Goal: Task Accomplishment & Management: Complete application form

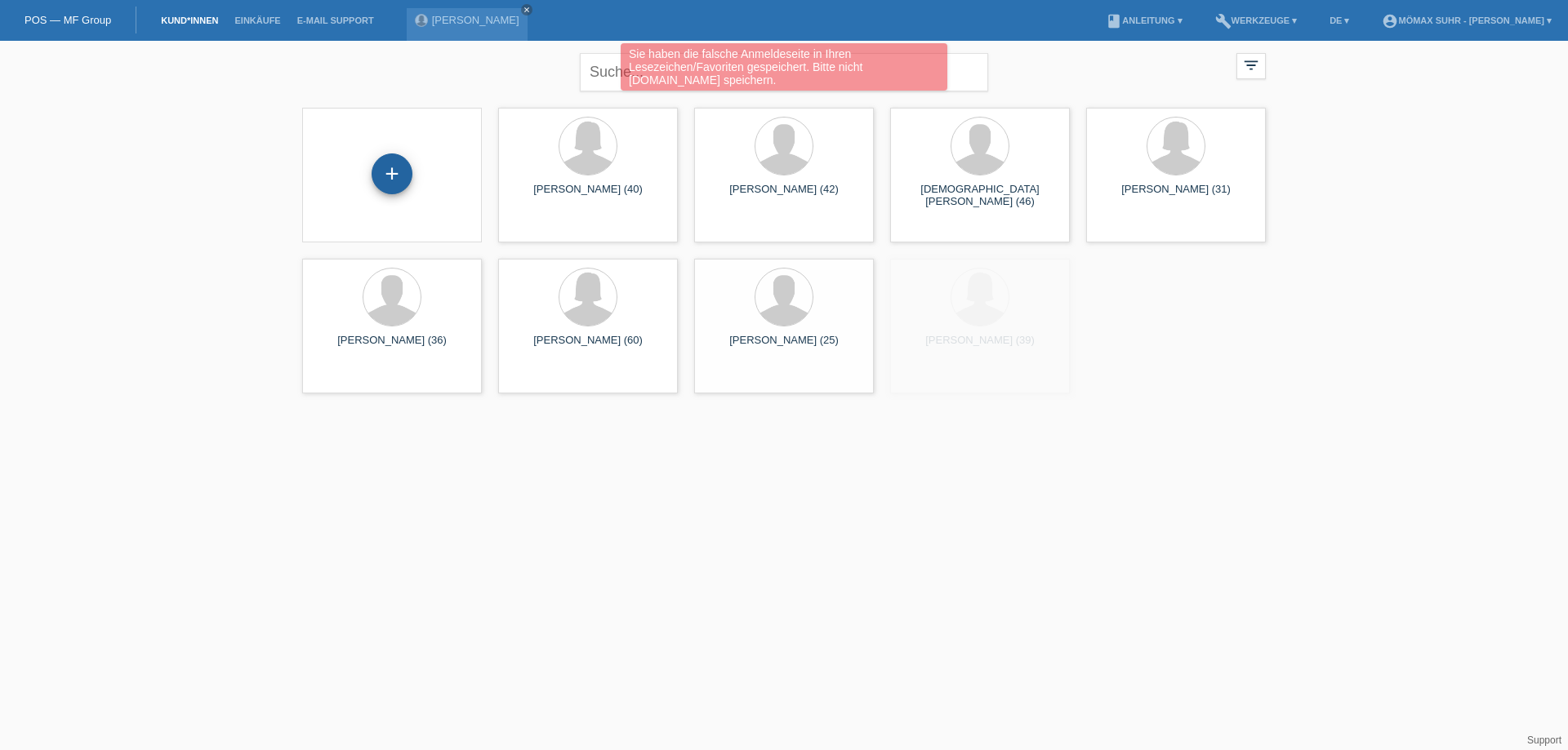
click at [396, 182] on div "+" at bounding box center [392, 174] width 41 height 41
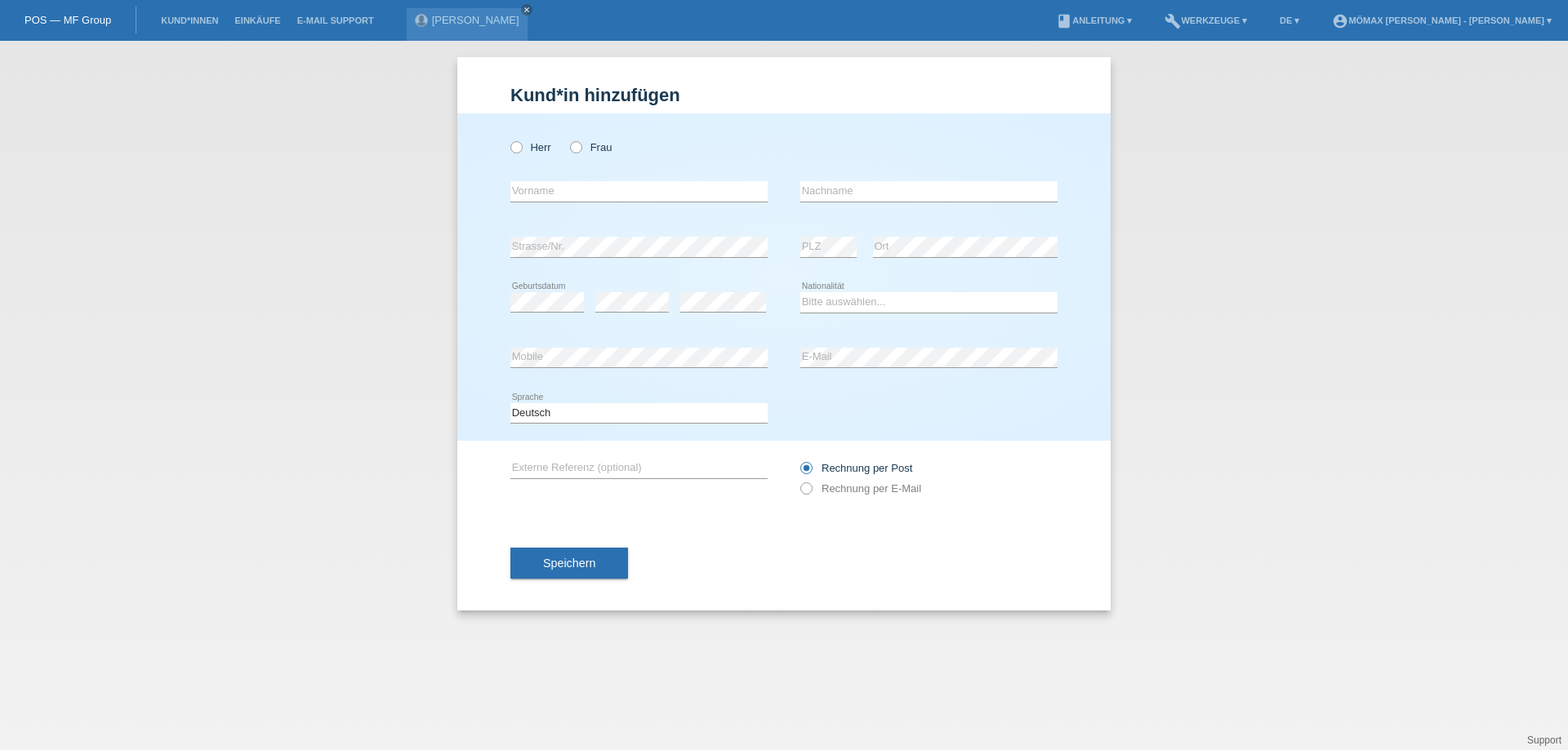
click at [508, 143] on div "Herr Frau error Vorname error" at bounding box center [784, 277] width 653 height 327
click at [508, 139] on icon at bounding box center [508, 139] width 0 height 0
click at [518, 149] on input "Herr" at bounding box center [516, 146] width 11 height 11
radio input "true"
click at [543, 185] on input "text" at bounding box center [638, 191] width 257 height 20
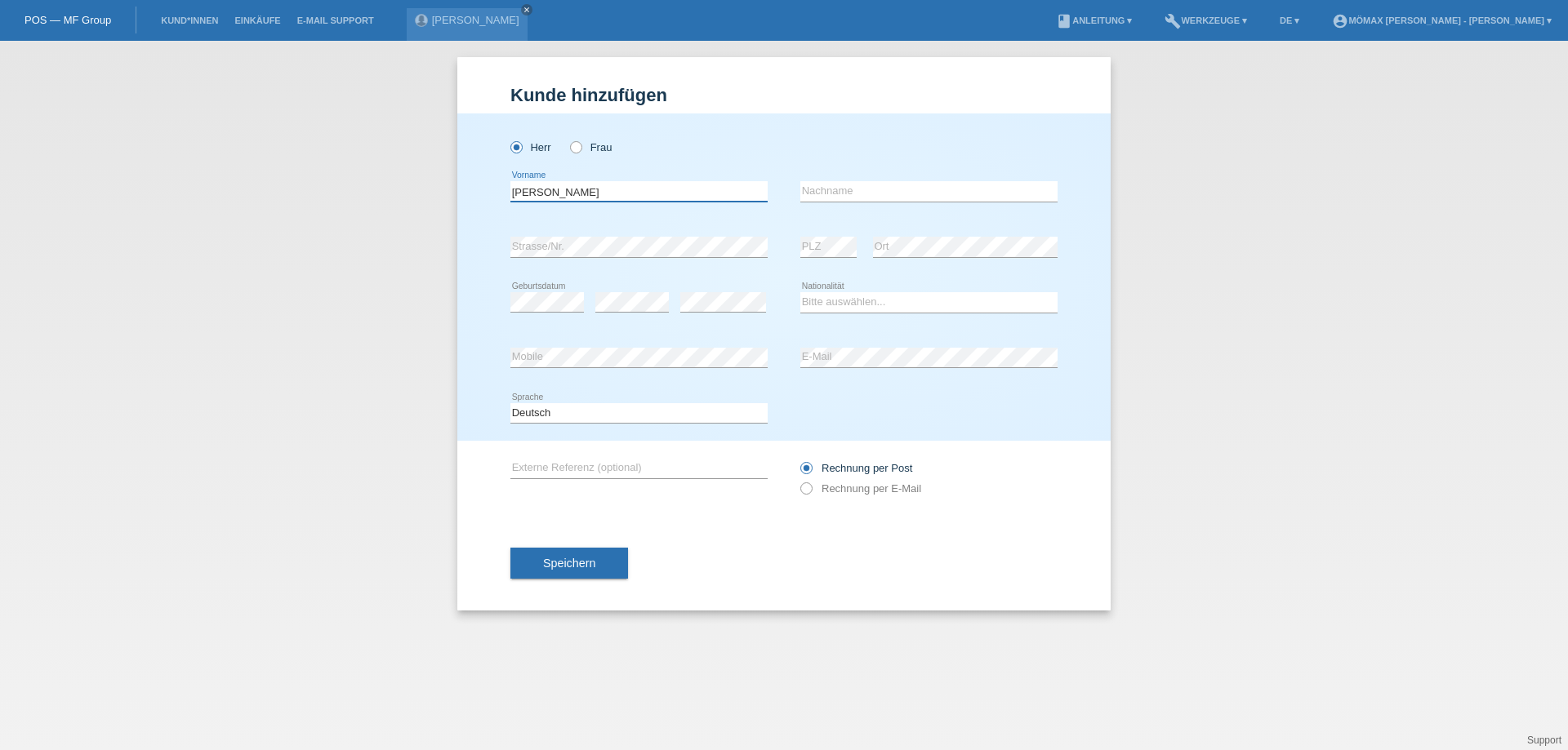
type input "[PERSON_NAME]"
click at [826, 189] on input "text" at bounding box center [928, 191] width 257 height 20
type input "MOLLINGER"
click at [670, 691] on div "Kund*in hinzufügen Kunde hinzufügen Kundin hinzufügen Herr Frau MIKE error Vorn…" at bounding box center [784, 395] width 1568 height 709
click at [834, 296] on select "Bitte auswählen... Schweiz Deutschland Liechtenstein Österreich ------------ Af…" at bounding box center [928, 302] width 257 height 19
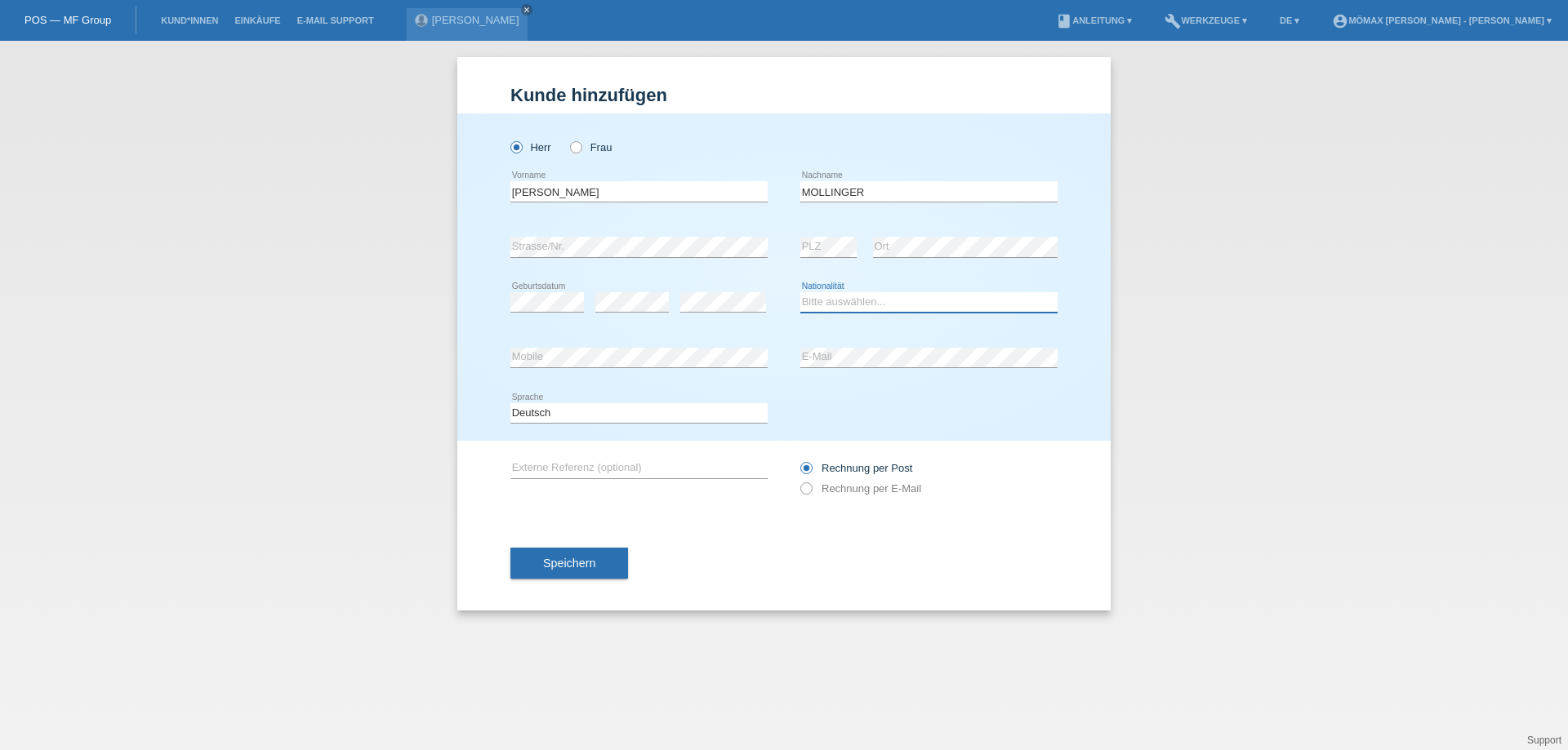
select select "LU"
click at [800, 292] on select "Bitte auswählen... Schweiz Deutschland Liechtenstein Österreich ------------ Af…" at bounding box center [928, 302] width 257 height 19
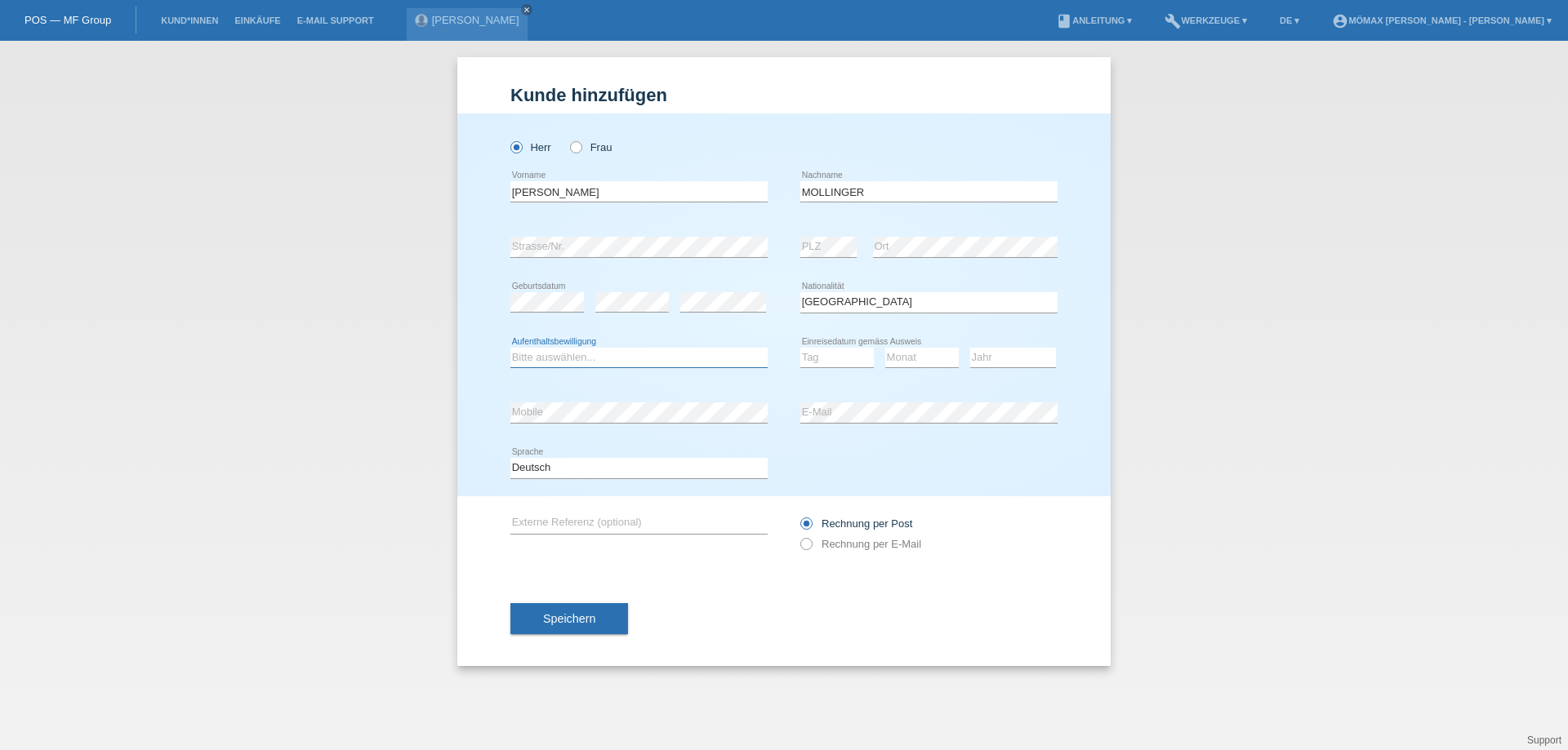
click at [619, 351] on select "Bitte auswählen... C B B - Flüchtlingsstatus Andere" at bounding box center [638, 357] width 257 height 19
select select "B"
click at [510, 348] on select "Bitte auswählen... C B B - Flüchtlingsstatus Andere" at bounding box center [638, 357] width 257 height 19
click at [817, 359] on select "Tag 01 02 03 04 05 06 07 08 09 10 11" at bounding box center [836, 357] width 73 height 19
select select "01"
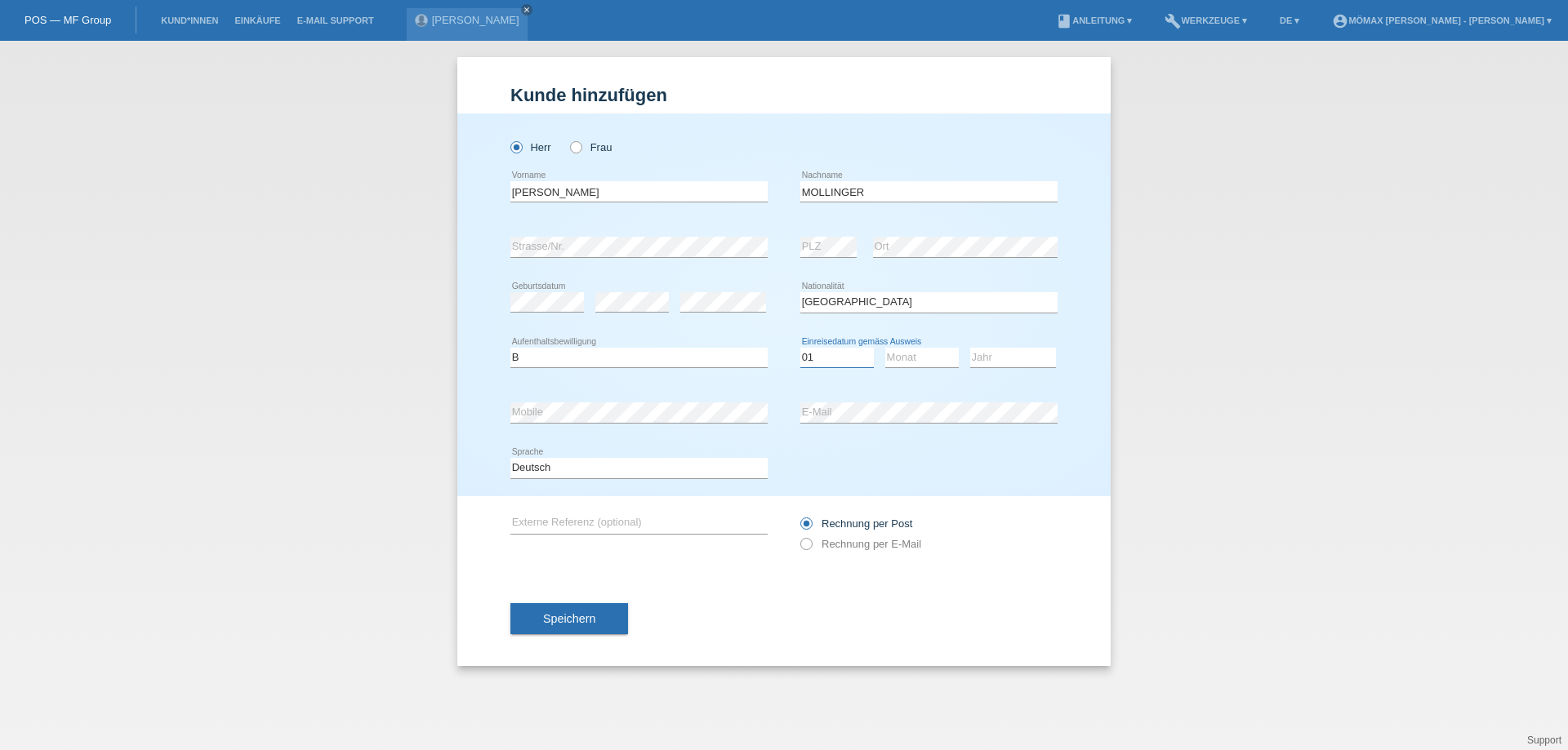
click at [800, 348] on select "Tag 01 02 03 04 05 06 07 08 09 10 11" at bounding box center [836, 357] width 73 height 19
click at [922, 354] on select "Monat 01 02 03 04 05 06 07 08 09 10 11" at bounding box center [922, 357] width 73 height 19
select select "03"
click at [886, 348] on select "Monat 01 02 03 04 05 06 07 08 09 10 11" at bounding box center [922, 357] width 73 height 19
click at [990, 364] on select "Jahr 2025 2024 2023 2022 2021 2020 2019 2018 2017 2016 2015 2014 2013 2012 2011…" at bounding box center [1013, 357] width 86 height 19
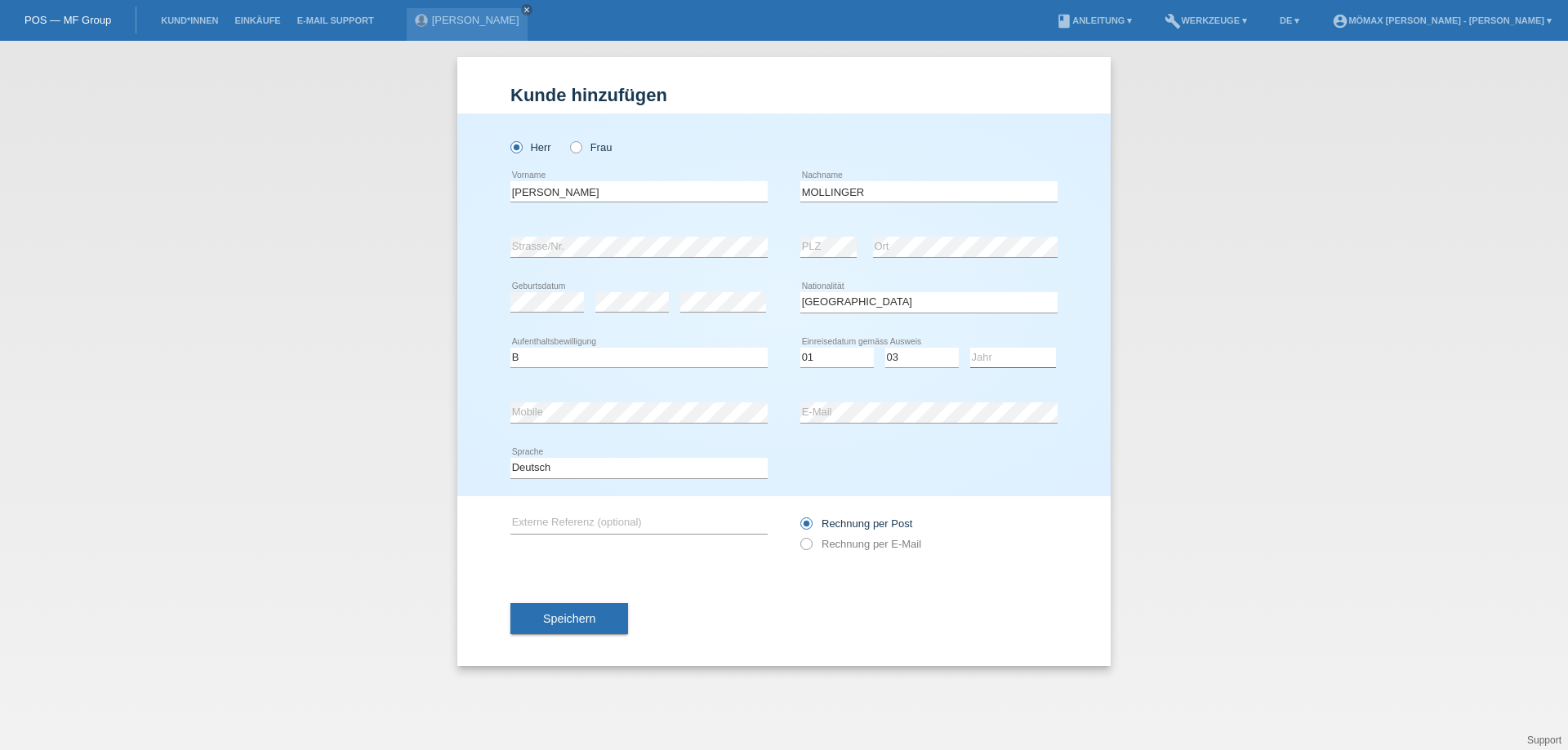
select select "2024"
click at [970, 348] on select "Jahr 2025 2024 2023 2022 2021 2020 2019 2018 2017 2016 2015 2014 2013 2012 2011…" at bounding box center [1013, 357] width 86 height 19
click at [798, 536] on icon at bounding box center [798, 536] width 0 height 0
click at [805, 544] on input "Rechnung per E-Mail" at bounding box center [805, 548] width 11 height 20
radio input "true"
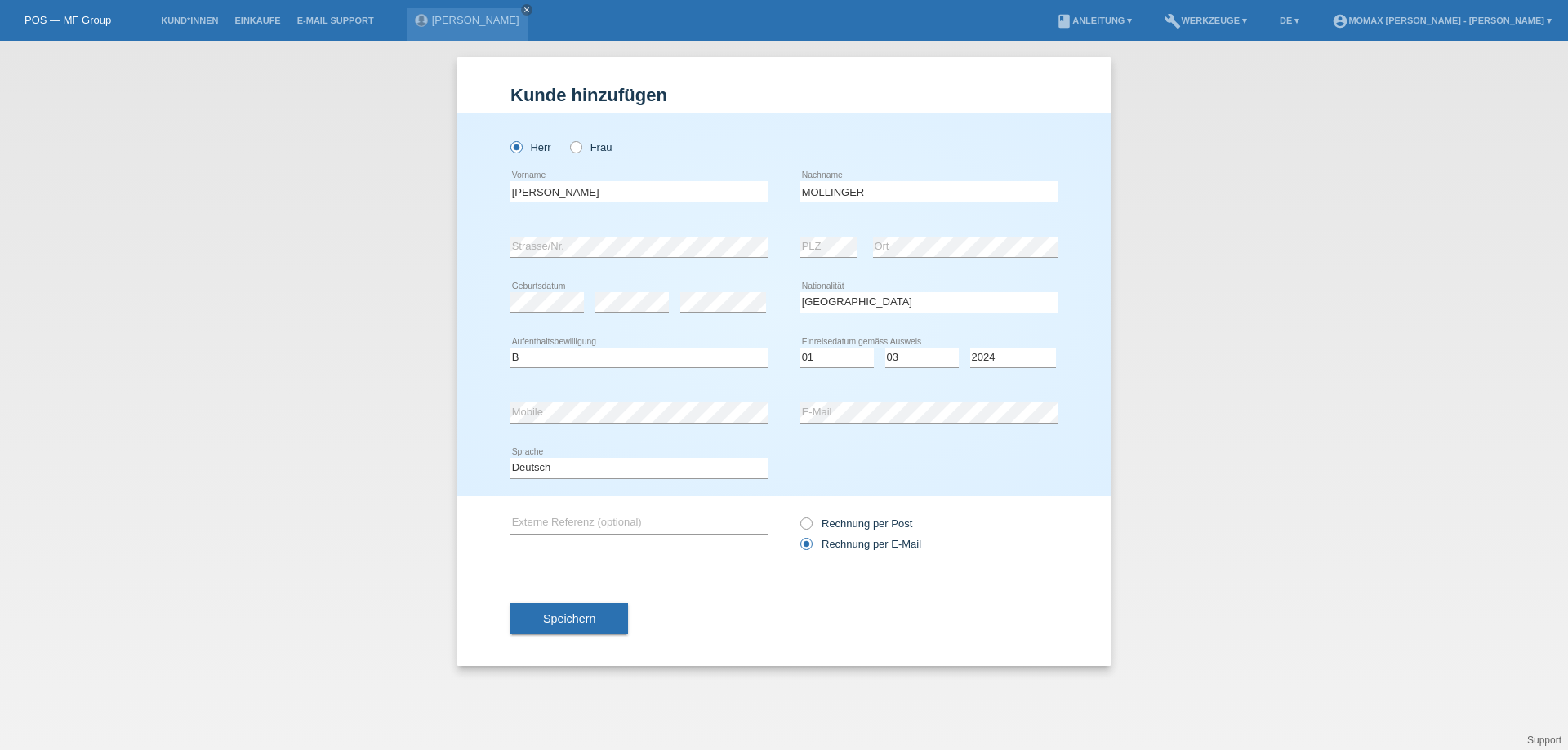
click at [569, 627] on button "Speichern" at bounding box center [569, 619] width 117 height 31
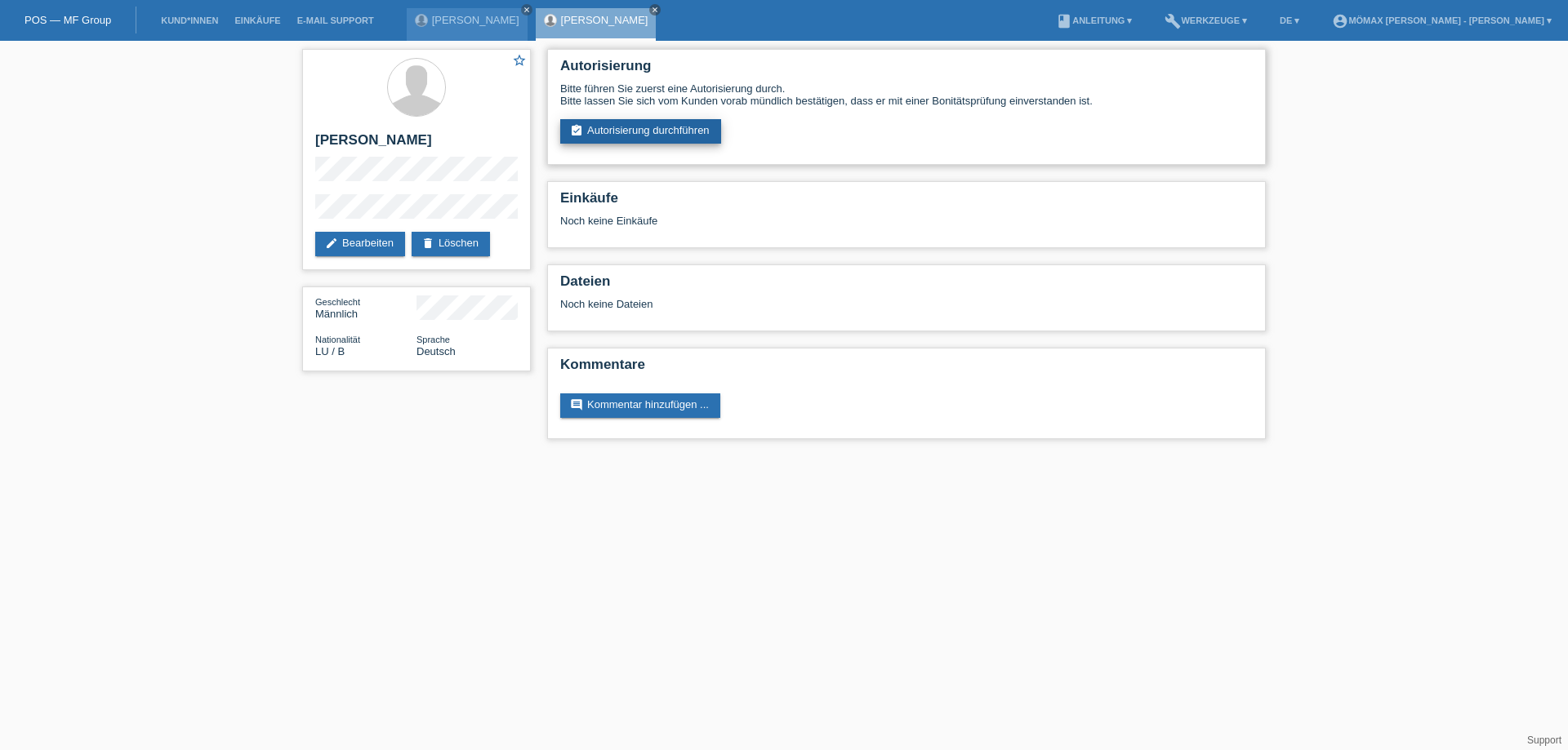
click at [686, 131] on link "assignment_turned_in Autorisierung durchführen" at bounding box center [641, 131] width 161 height 25
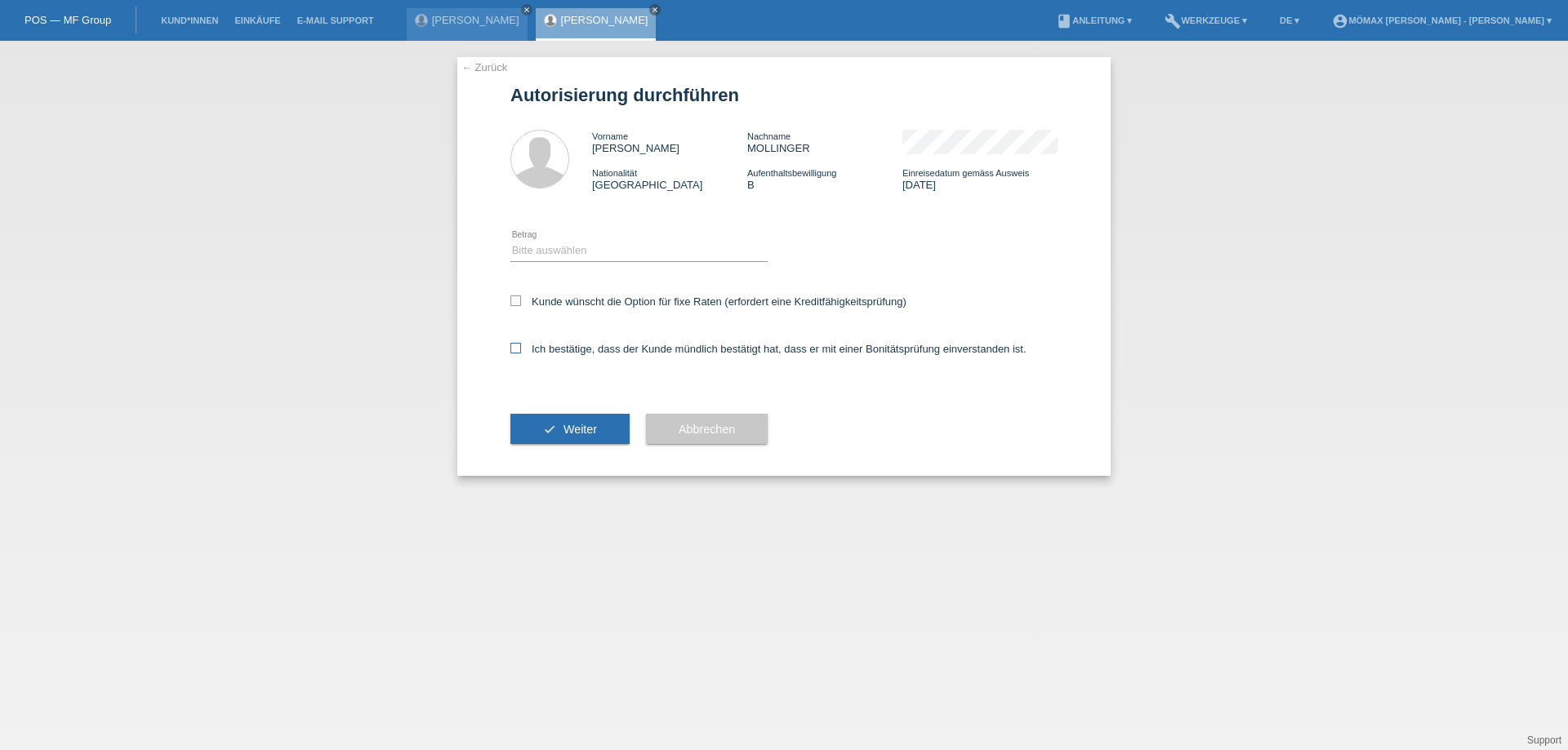
click at [516, 350] on icon at bounding box center [516, 348] width 11 height 11
click at [516, 350] on input "Ich bestätige, dass der Kunde mündlich bestätigt hat, dass er mit einer Bonität…" at bounding box center [516, 348] width 11 height 11
checkbox input "true"
click at [599, 416] on button "check Weiter" at bounding box center [569, 429] width 119 height 31
click at [532, 249] on select "Bitte auswählen CHF 1.00 - CHF 499.00 CHF 500.00 - CHF 1'999.00 CHF 2'000.00 - …" at bounding box center [638, 251] width 257 height 19
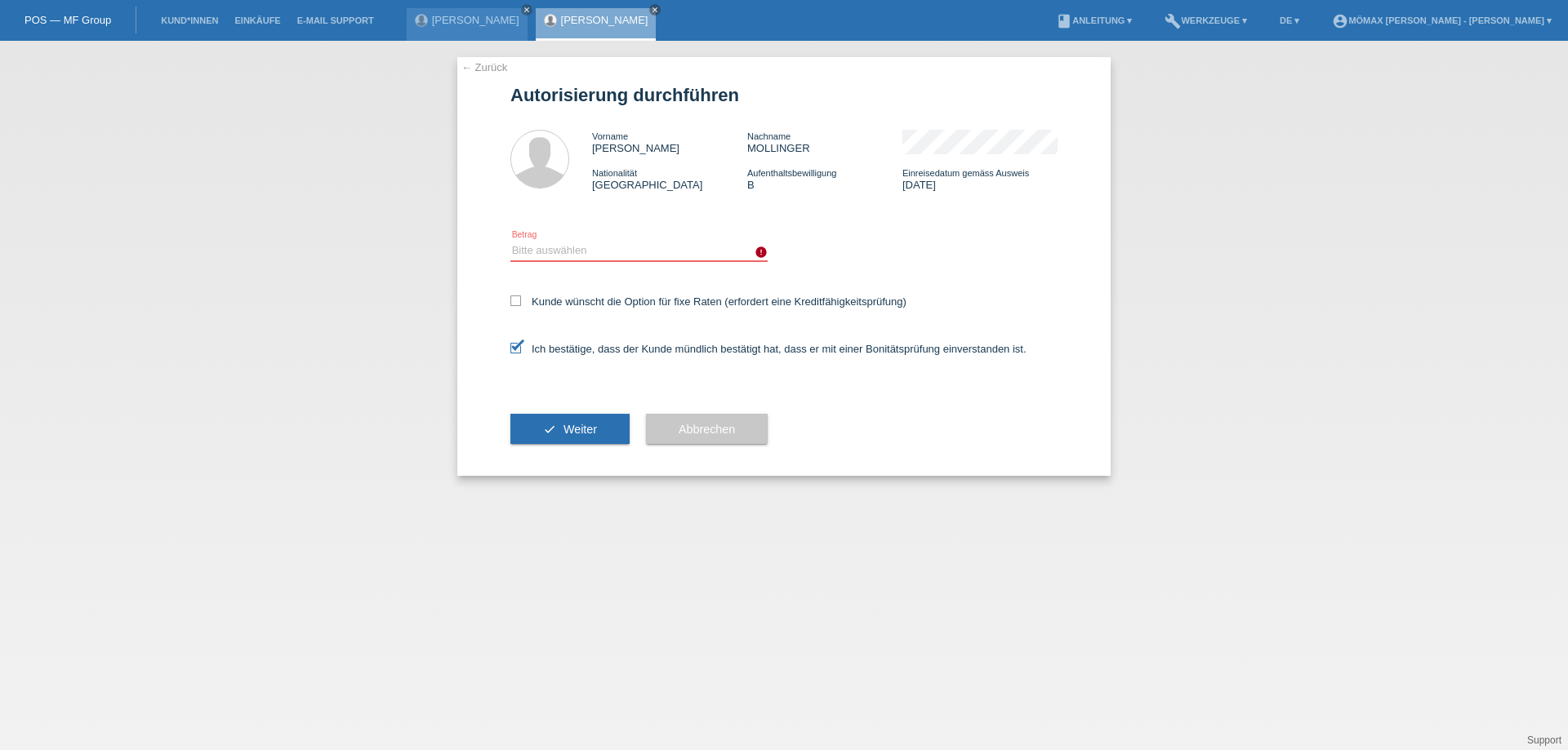
select select "3"
click at [510, 241] on select "Bitte auswählen CHF 1.00 - CHF 499.00 CHF 500.00 - CHF 1'999.00 CHF 2'000.00 - …" at bounding box center [638, 251] width 257 height 19
click at [571, 431] on span "Weiter" at bounding box center [580, 429] width 34 height 13
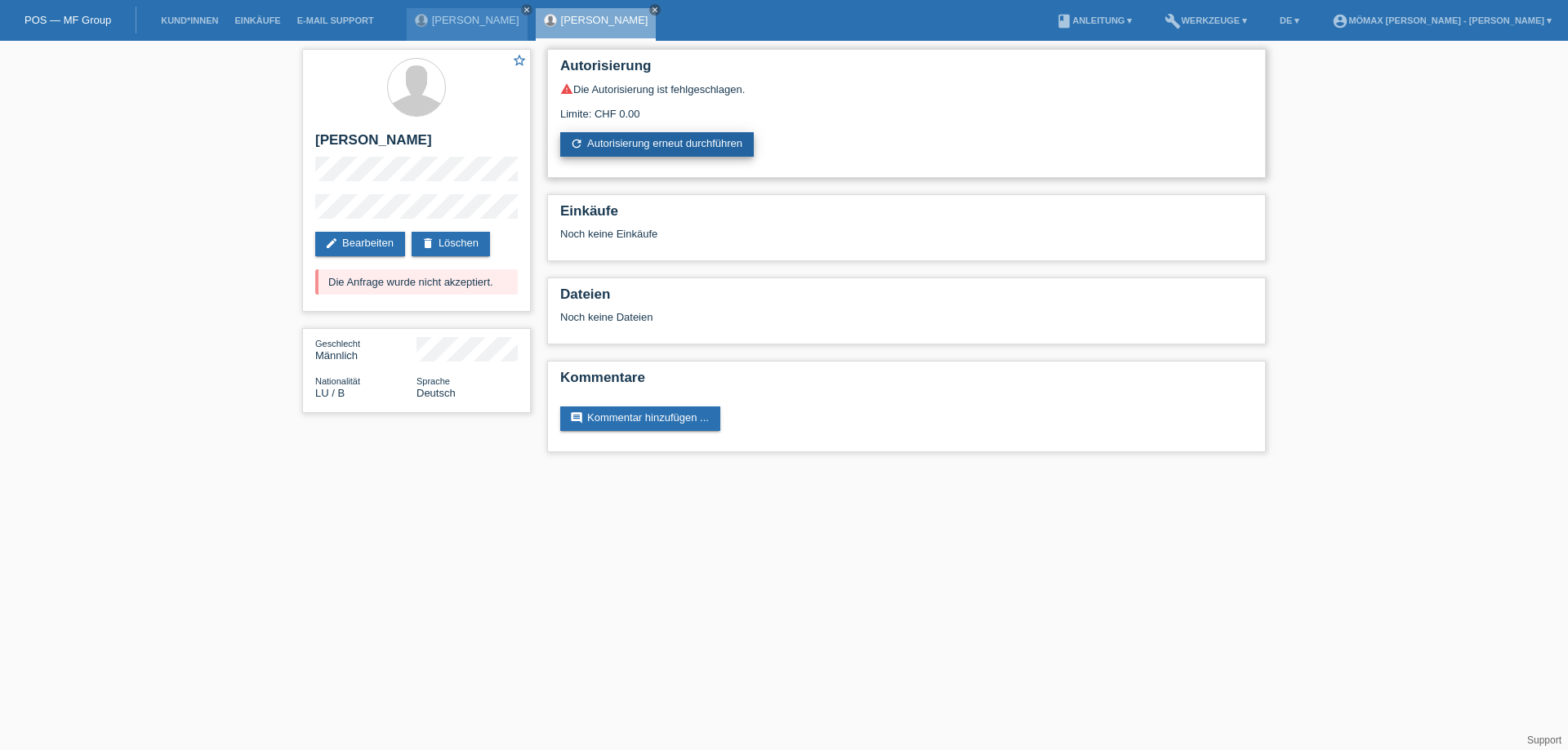
click at [706, 149] on link "refresh Autorisierung erneut durchführen" at bounding box center [657, 145] width 193 height 25
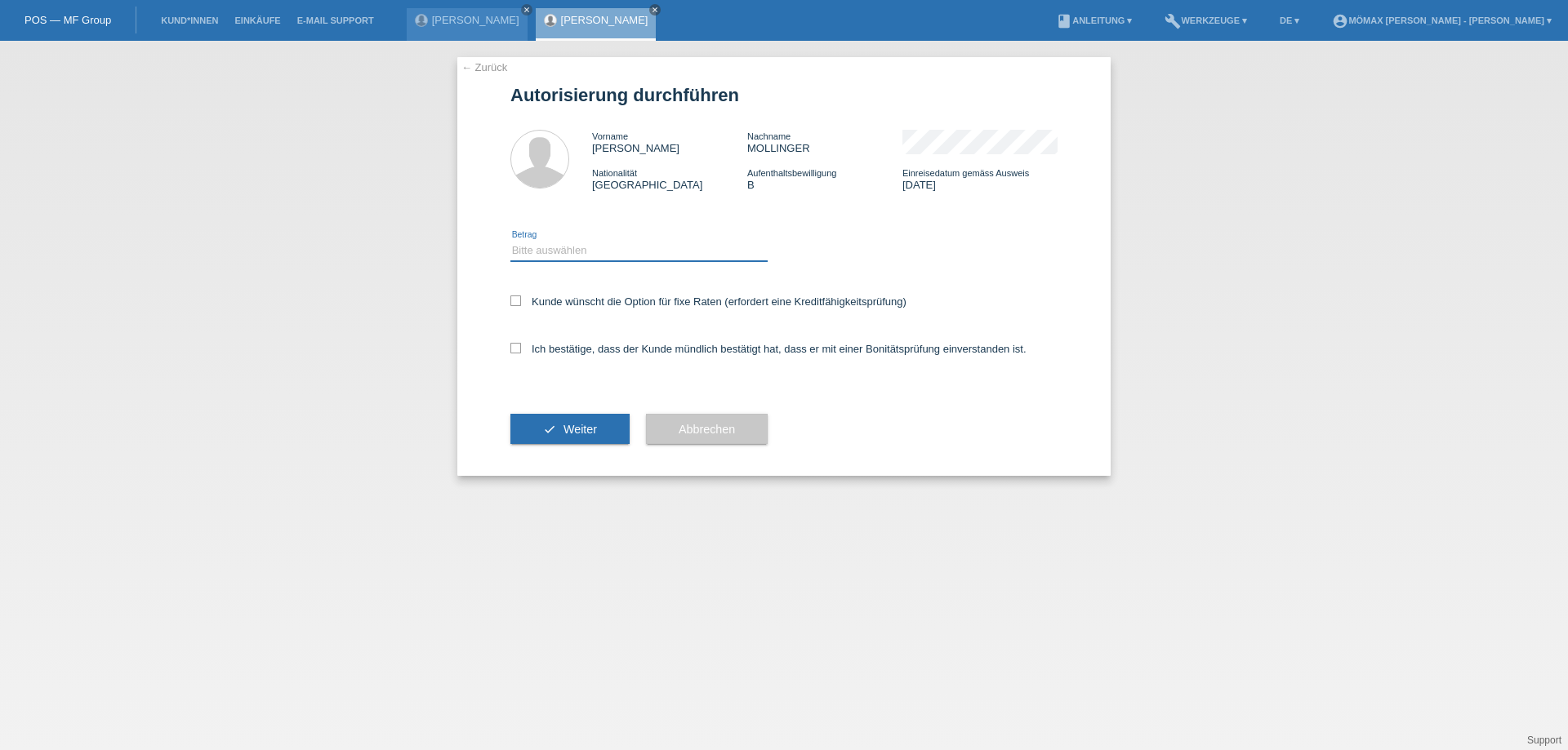
click at [582, 251] on select "Bitte auswählen CHF 1.00 - CHF 499.00 CHF 500.00 - CHF 1'999.00 CHF 2'000.00 - …" at bounding box center [638, 251] width 257 height 19
select select "2"
click at [510, 241] on select "Bitte auswählen CHF 1.00 - CHF 499.00 CHF 500.00 - CHF 1'999.00 CHF 2'000.00 - …" at bounding box center [638, 251] width 257 height 19
click at [524, 358] on div "Ich bestätige, dass der Kunde mündlich bestätigt hat, dass er mit einer Bonität…" at bounding box center [784, 354] width 547 height 56
click at [513, 347] on icon at bounding box center [516, 348] width 11 height 11
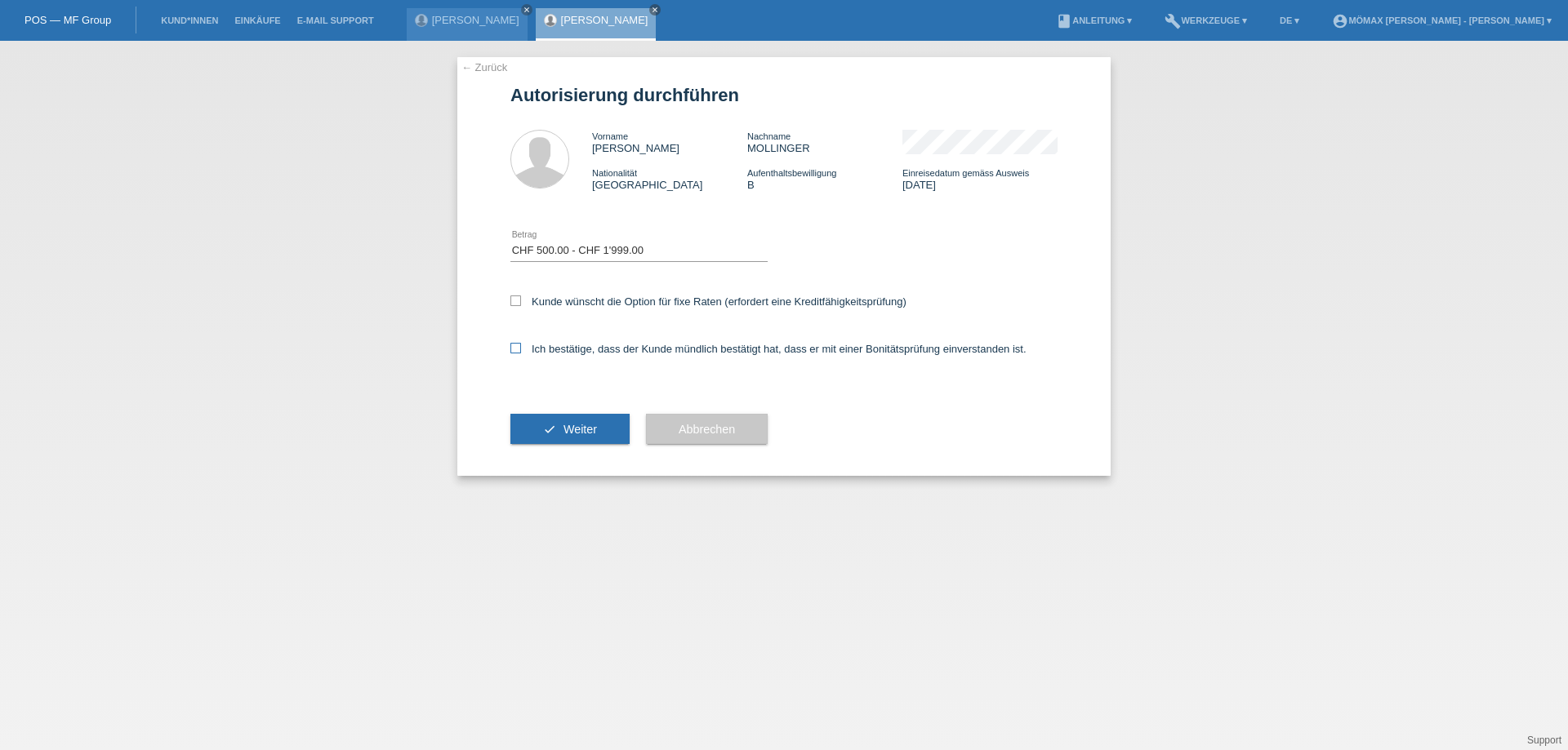
click at [513, 347] on input "Ich bestätige, dass der Kunde mündlich bestätigt hat, dass er mit einer Bonität…" at bounding box center [516, 348] width 11 height 11
checkbox input "true"
click at [583, 418] on button "check Weiter" at bounding box center [569, 429] width 119 height 31
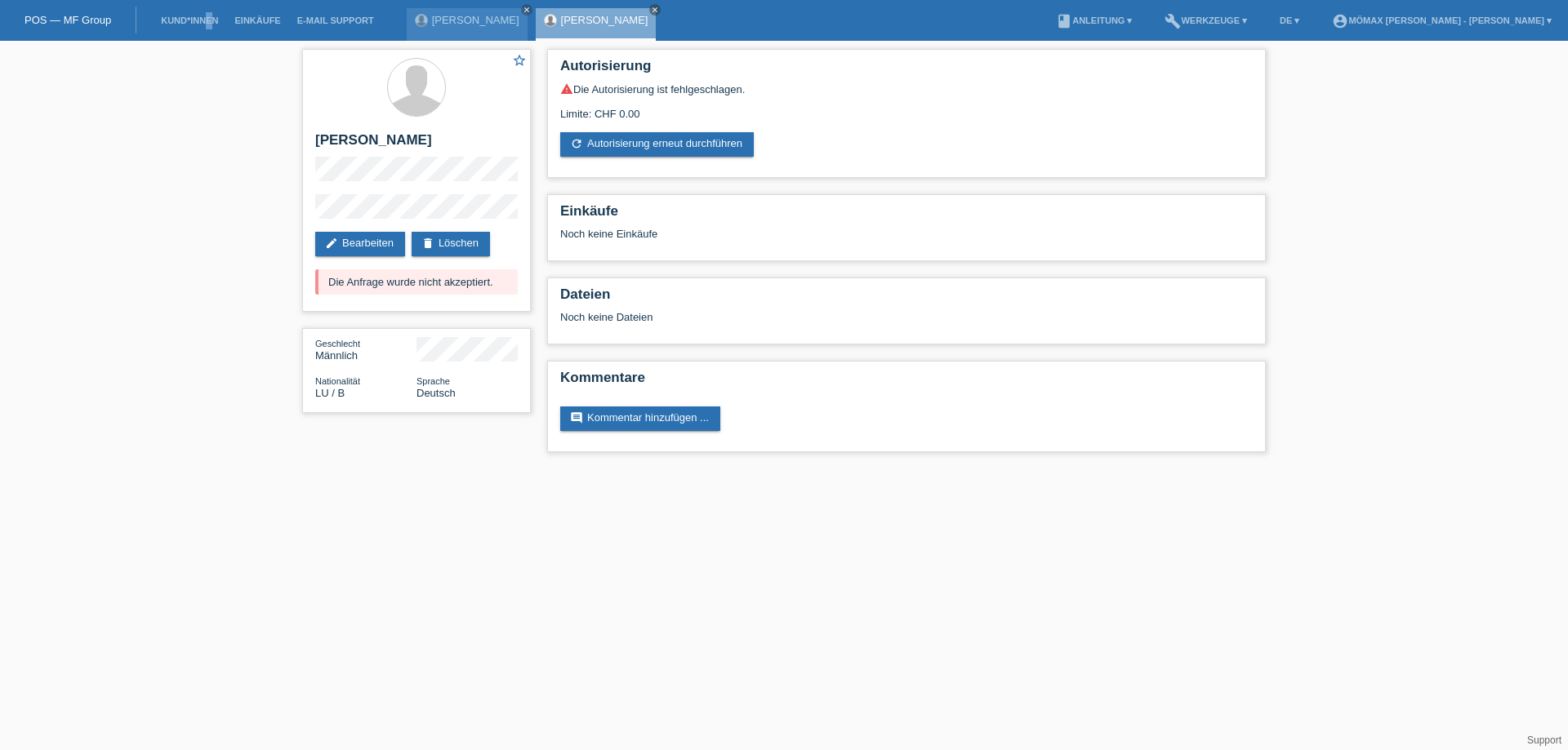
click at [210, 26] on li "Kund*innen" at bounding box center [189, 20] width 73 height 41
click at [185, 24] on link "Kund*innen" at bounding box center [189, 20] width 73 height 10
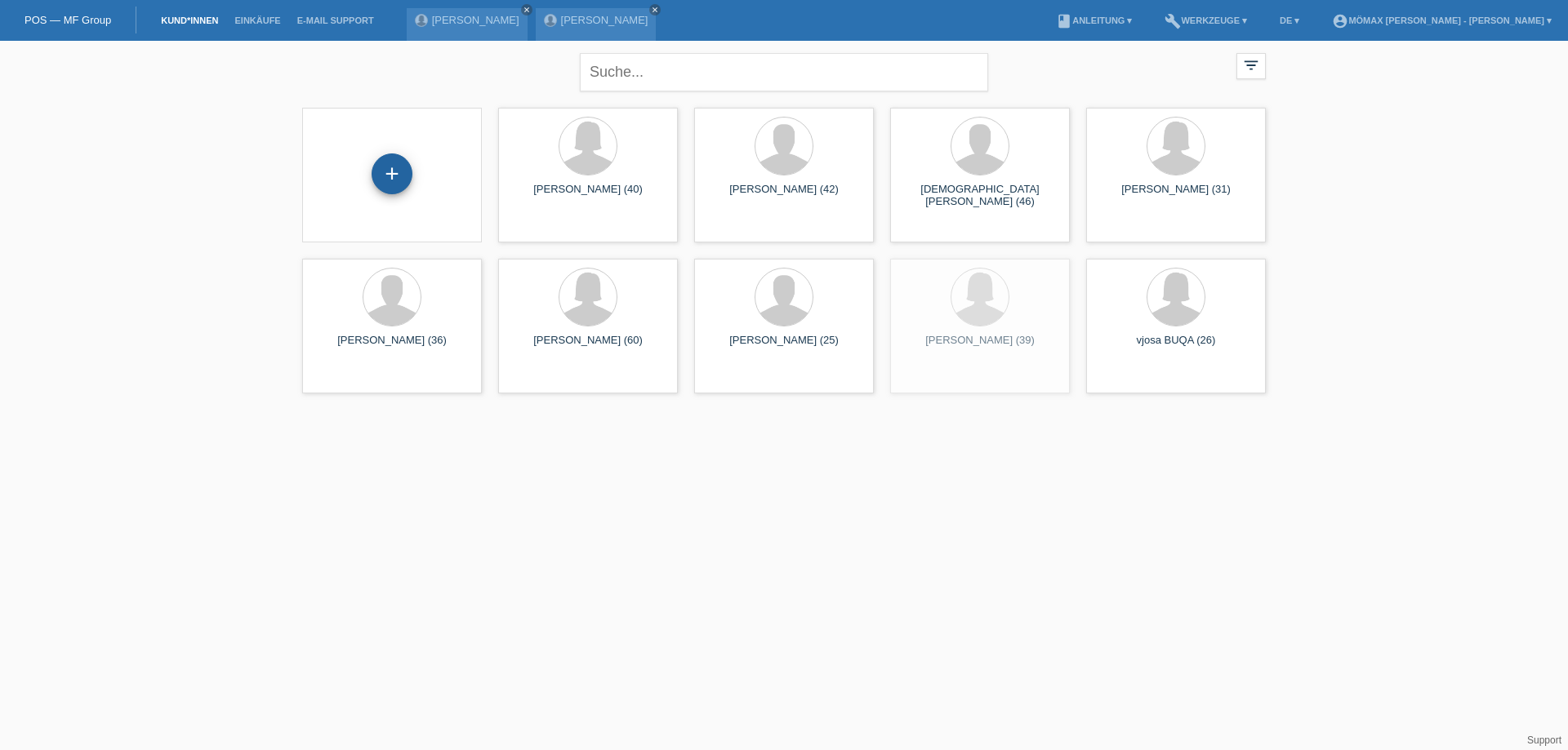
click at [388, 168] on div "+" at bounding box center [392, 174] width 41 height 41
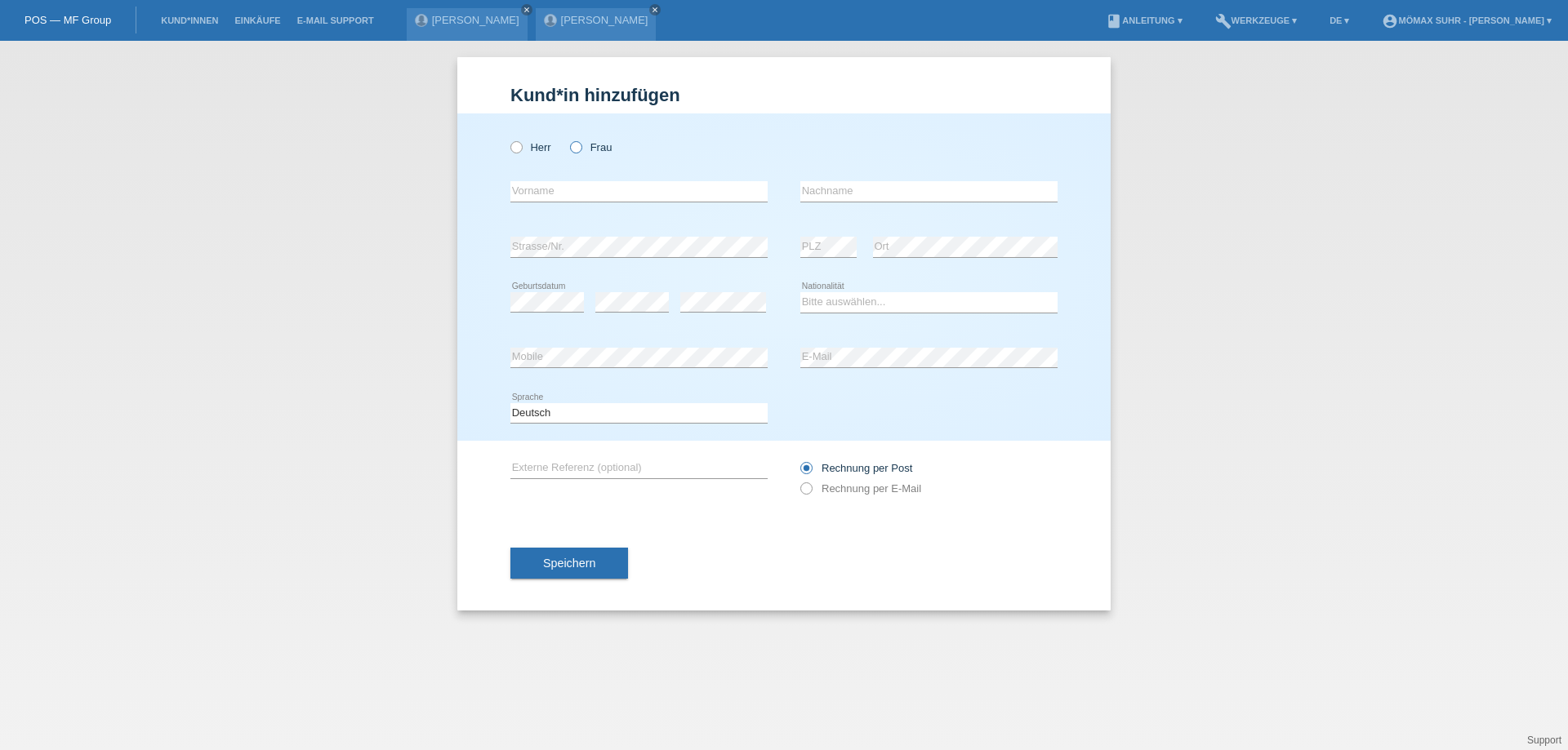
click at [568, 139] on icon at bounding box center [568, 139] width 0 height 0
click at [572, 146] on input "Frau" at bounding box center [576, 146] width 11 height 11
radio input "true"
click at [549, 186] on input "text" at bounding box center [638, 191] width 257 height 20
type input "[PERSON_NAME]"
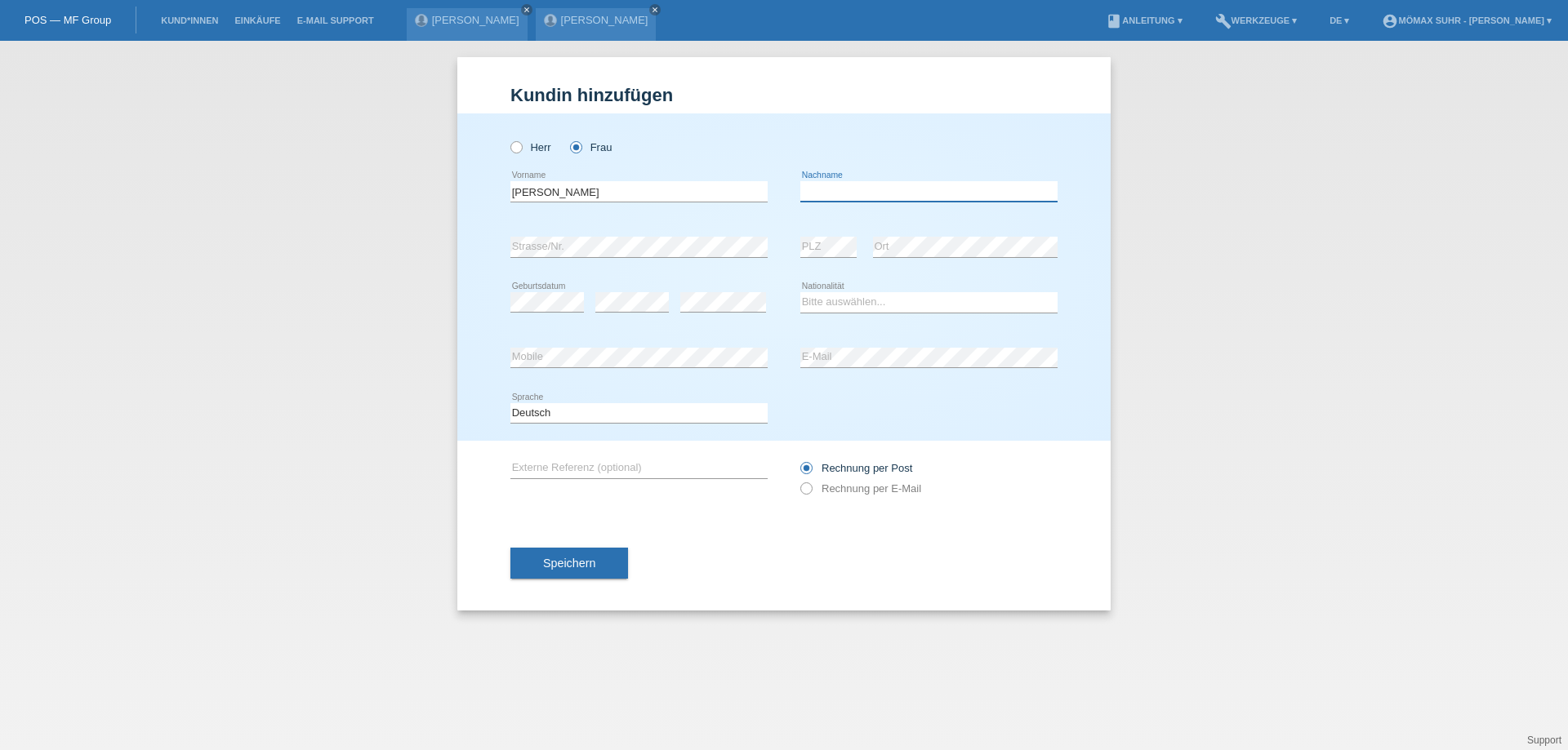
click at [849, 197] on input "text" at bounding box center [928, 191] width 257 height 20
type input "[PERSON_NAME]"
click at [864, 305] on select "Bitte auswählen... Schweiz Deutschland Liechtenstein Österreich ------------ Af…" at bounding box center [928, 302] width 257 height 19
select select "LU"
click at [800, 292] on select "Bitte auswählen... Schweiz Deutschland Liechtenstein Österreich ------------ Af…" at bounding box center [928, 302] width 257 height 19
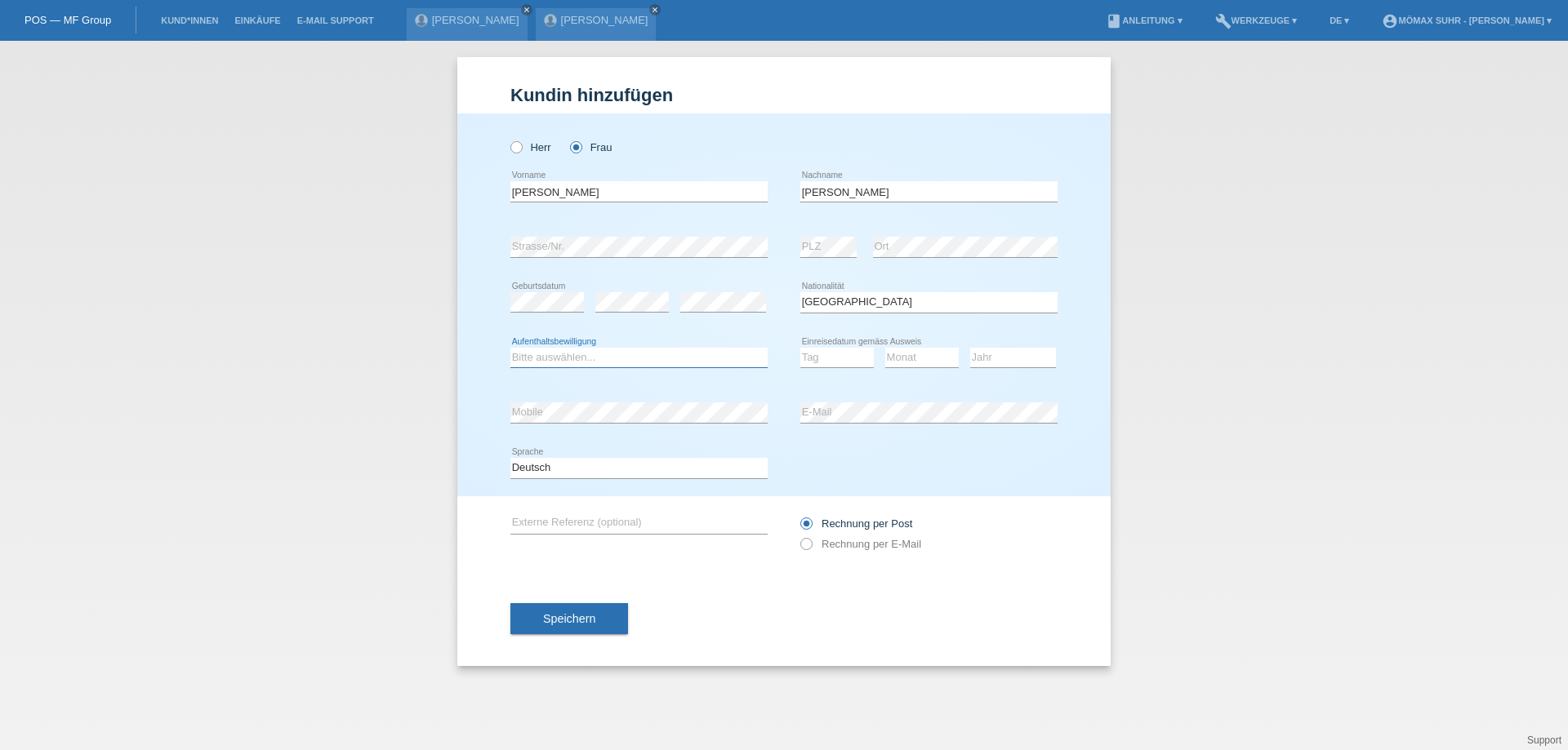
click at [579, 358] on select "Bitte auswählen... C B B - Flüchtlingsstatus Andere" at bounding box center [638, 357] width 257 height 19
select select "B"
click at [510, 348] on select "Bitte auswählen... C B B - Flüchtlingsstatus Andere" at bounding box center [638, 357] width 257 height 19
click at [826, 367] on icon at bounding box center [836, 367] width 73 height 1
click at [831, 350] on select "Tag 01 02 03 04 05 06 07 08 09 10 11" at bounding box center [836, 357] width 73 height 19
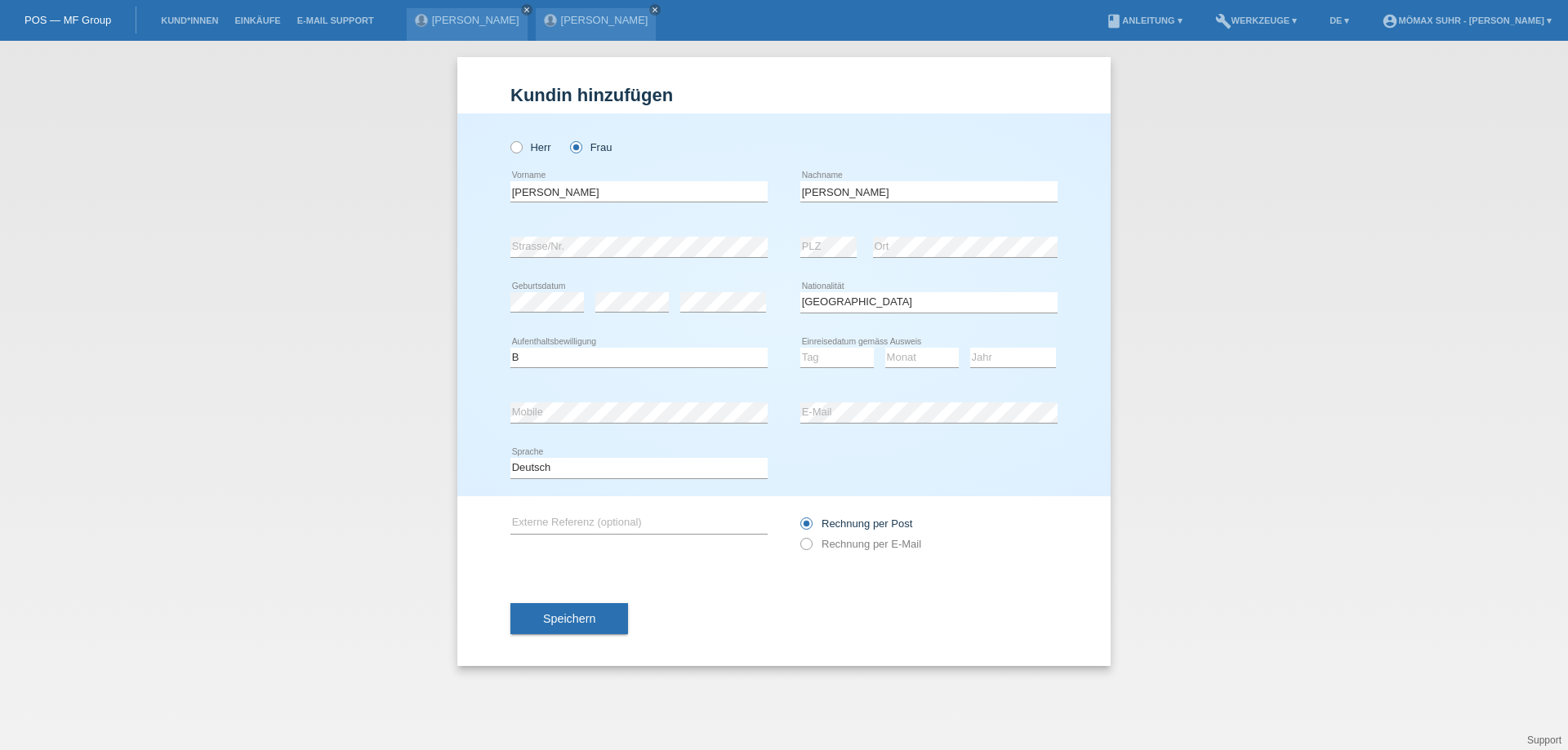
click at [886, 462] on div "Deutsch Français Italiano English error Sprache" at bounding box center [784, 468] width 547 height 56
click at [833, 360] on select "Tag 01 02 03 04 05 06 07 08 09 10 11" at bounding box center [836, 357] width 73 height 19
select select "07"
click at [800, 348] on select "Tag 01 02 03 04 05 06 07 08 09 10 11" at bounding box center [836, 357] width 73 height 19
click at [909, 358] on select "Monat 01 02 03 04 05 06 07 08 09 10 11" at bounding box center [922, 357] width 73 height 19
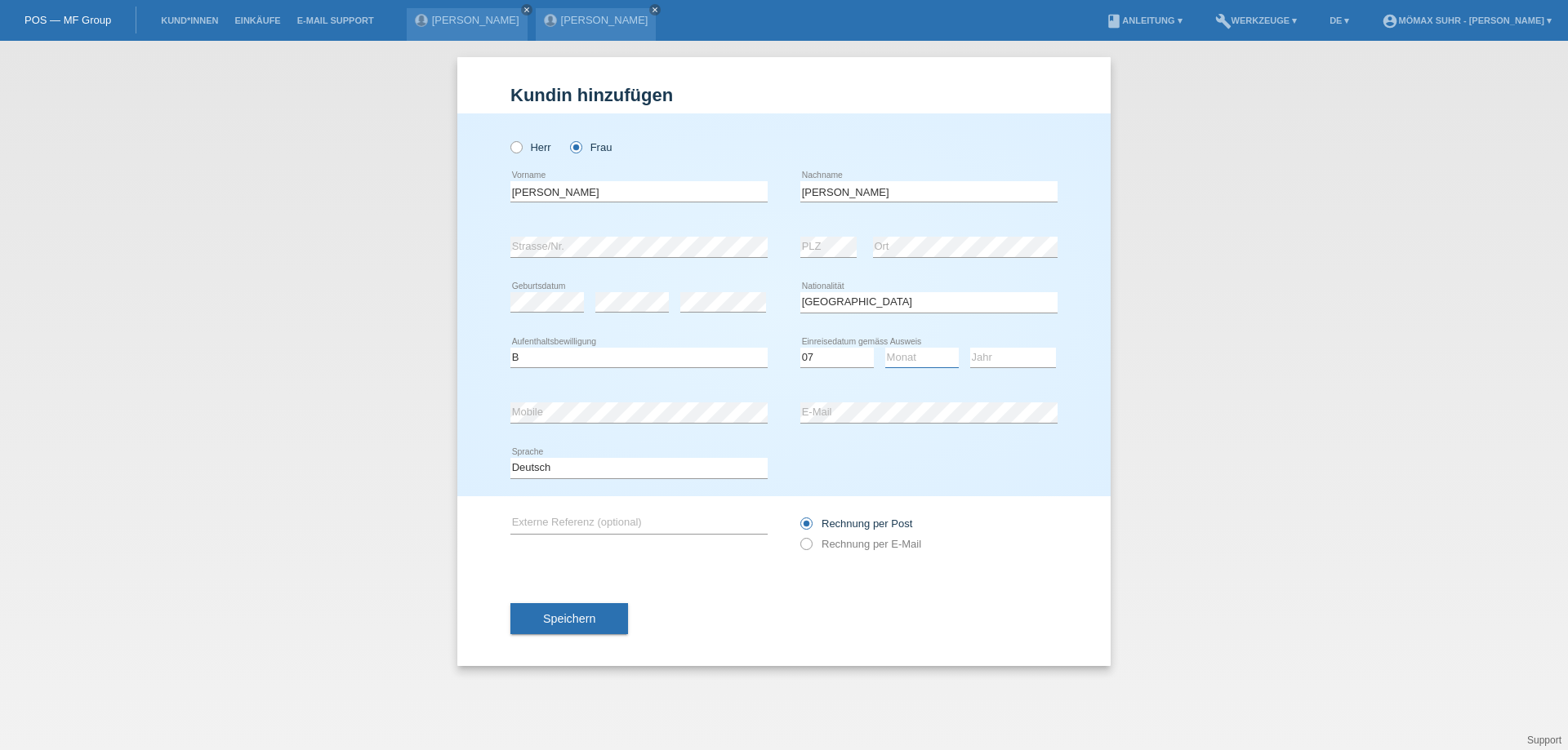
select select "08"
click at [886, 348] on select "Monat 01 02 03 04 05 06 07 08 09 10 11" at bounding box center [922, 357] width 73 height 19
click at [990, 354] on select "Jahr 2025 2024 2023 2022 2021 2020 2019 2018 2017 2016 2015 2014 2013 2012 2011…" at bounding box center [1013, 357] width 86 height 19
select select "1998"
click at [970, 348] on select "Jahr 2025 2024 2023 2022 2021 2020 2019 2018 2017 2016 2015 2014 2013 2012 2011…" at bounding box center [1013, 357] width 86 height 19
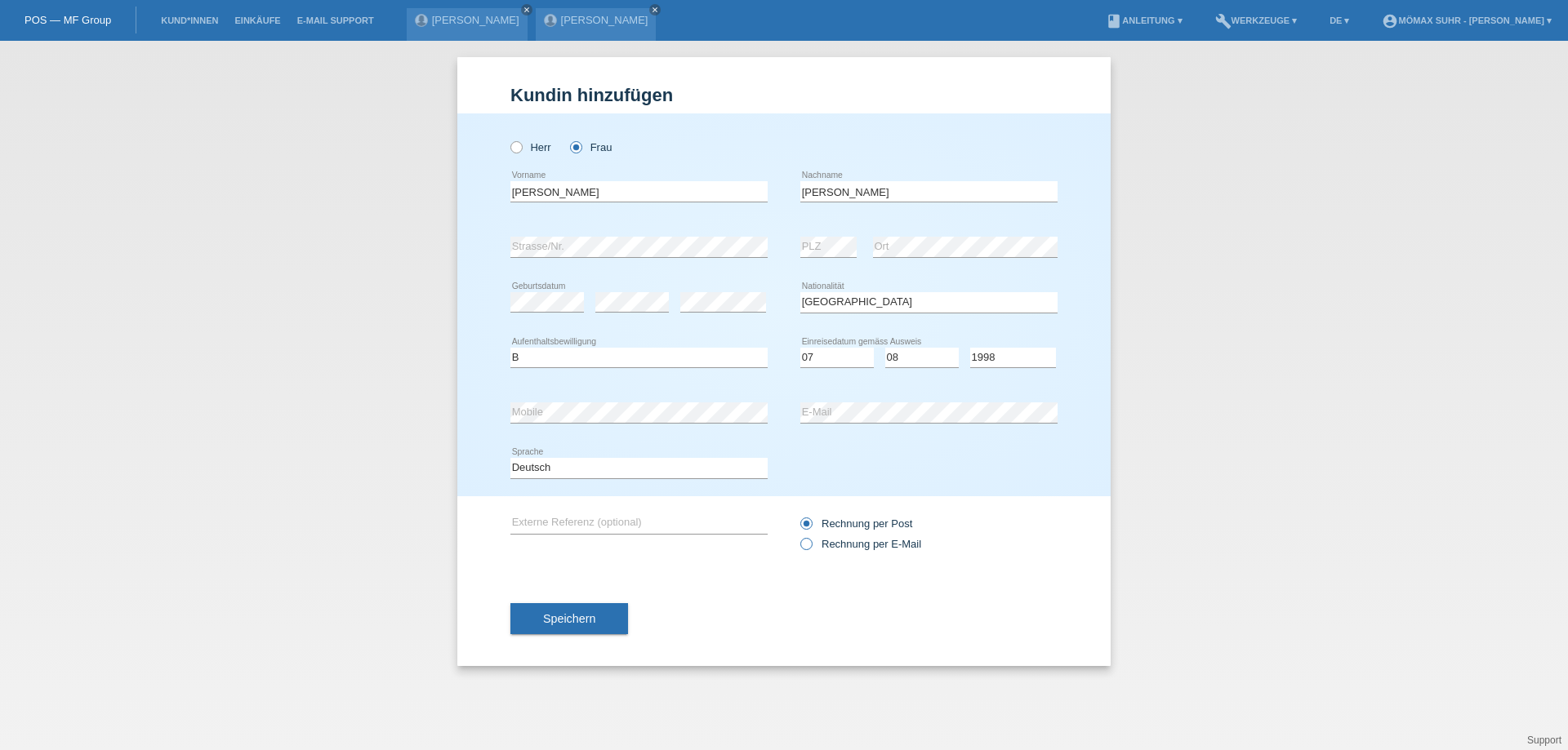
click at [798, 536] on icon at bounding box center [798, 536] width 0 height 0
click at [804, 542] on input "Rechnung per E-Mail" at bounding box center [805, 548] width 11 height 20
radio input "true"
click at [614, 619] on button "Speichern" at bounding box center [569, 619] width 117 height 31
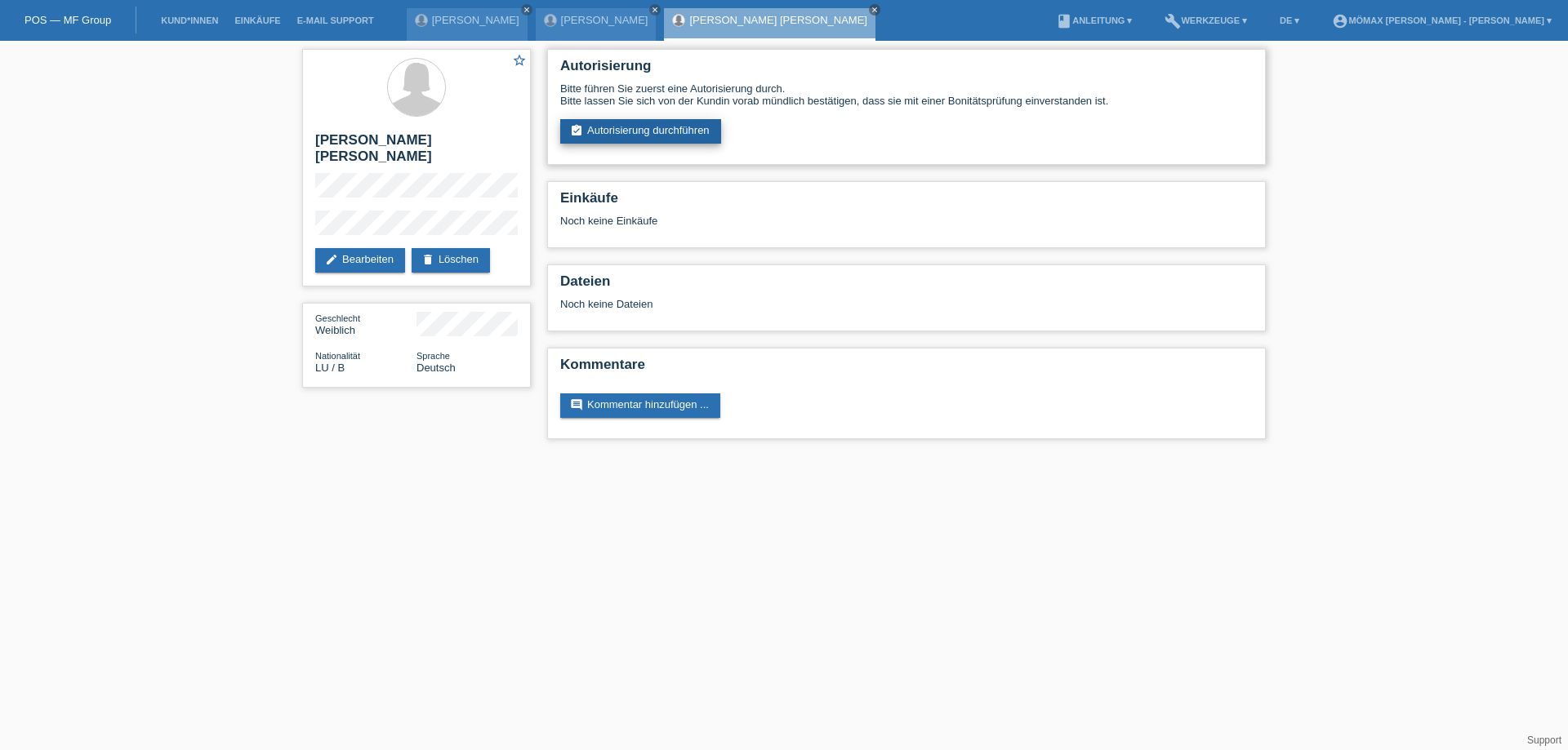
click at [650, 136] on link "assignment_turned_in Autorisierung durchführen" at bounding box center [641, 131] width 161 height 25
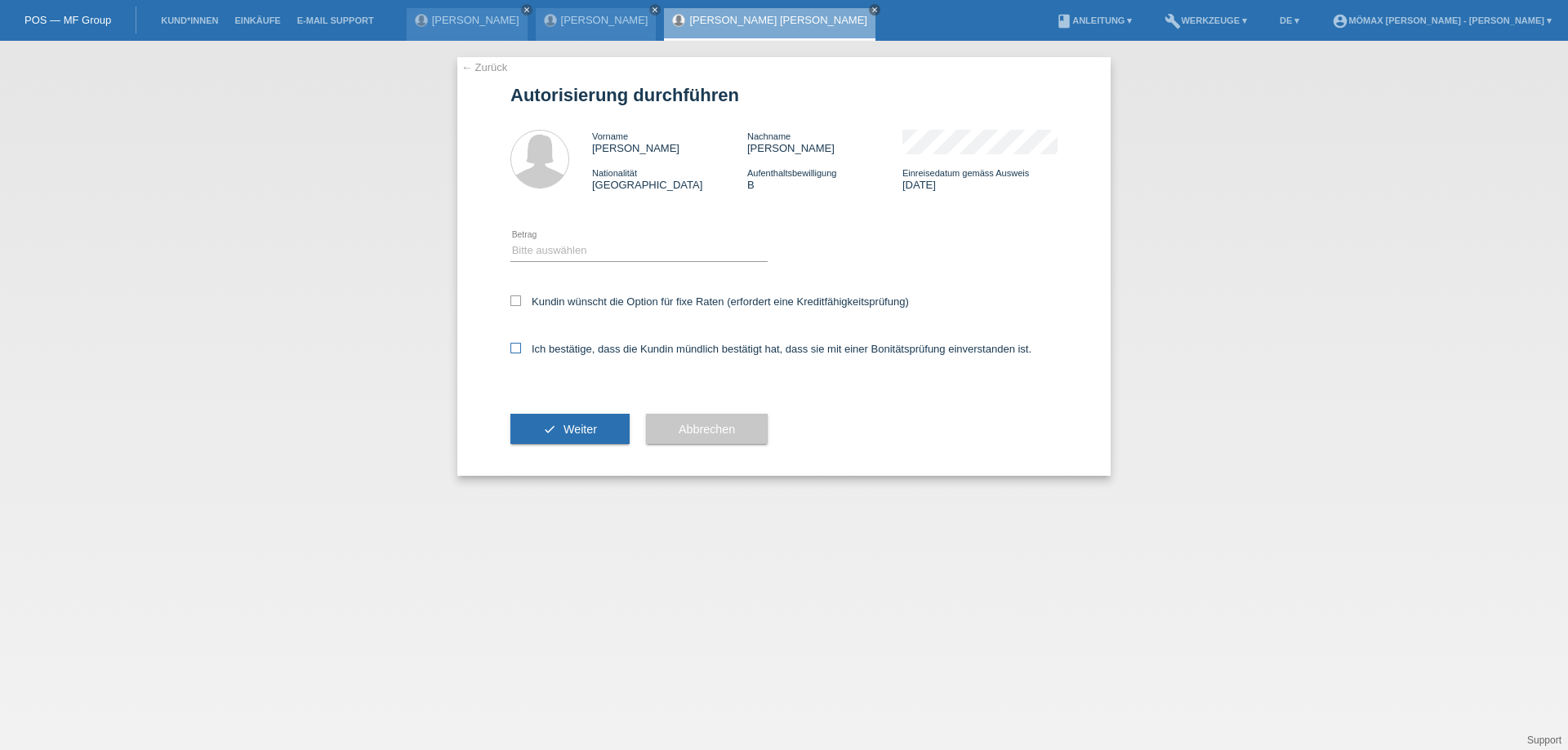
click at [519, 343] on icon at bounding box center [516, 348] width 11 height 11
click at [519, 343] on input "Ich bestätige, dass die Kundin mündlich bestätigt hat, dass sie mit einer Bonit…" at bounding box center [516, 348] width 11 height 11
checkbox input "true"
click at [565, 431] on span "Weiter" at bounding box center [580, 429] width 34 height 13
click at [556, 246] on select "Bitte auswählen CHF 1.00 - CHF 499.00 CHF 500.00 - CHF 1'999.00 CHF 2'000.00 - …" at bounding box center [638, 251] width 257 height 19
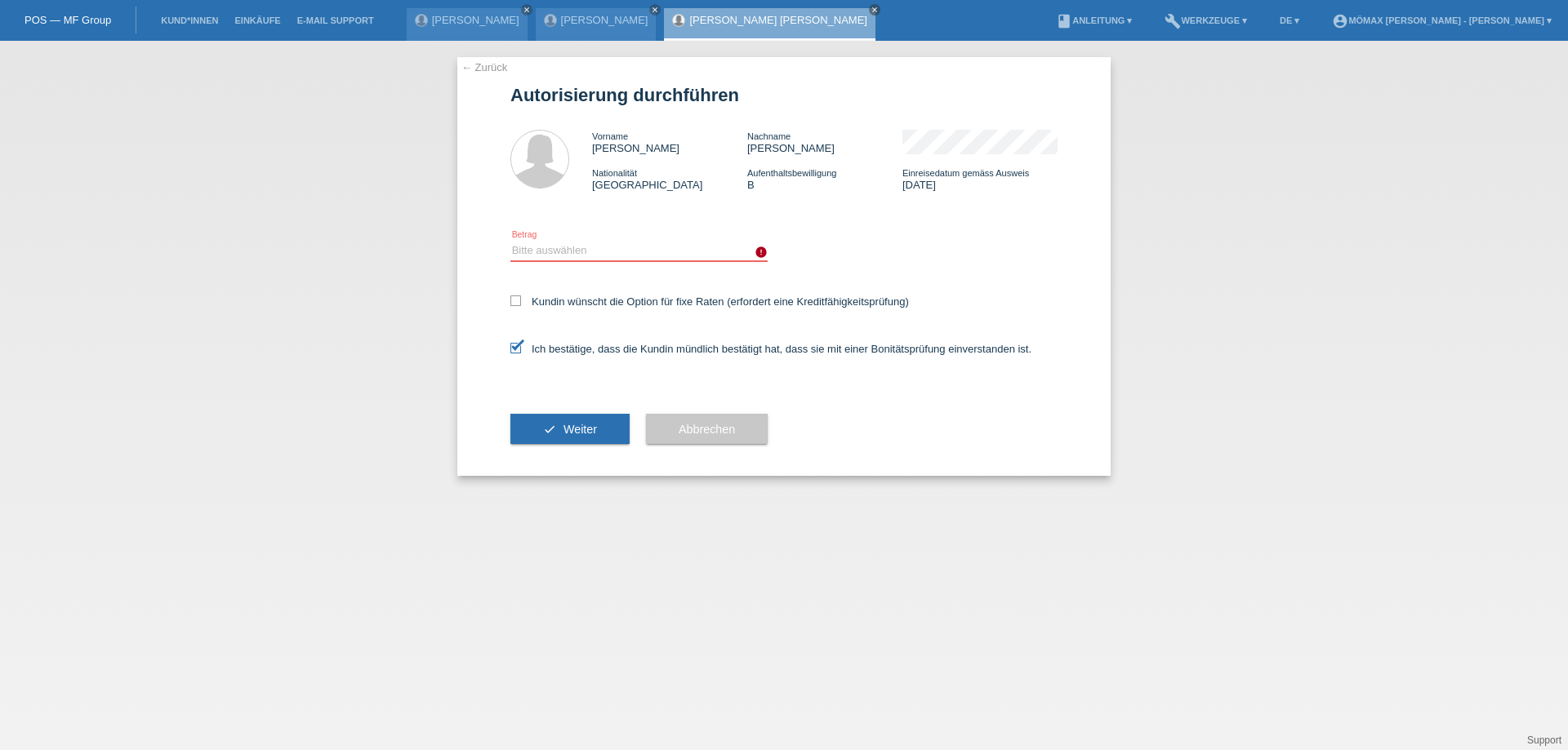
select select "3"
click at [510, 241] on select "Bitte auswählen CHF 1.00 - CHF 499.00 CHF 500.00 - CHF 1'999.00 CHF 2'000.00 - …" at bounding box center [638, 251] width 257 height 19
click at [571, 422] on button "check Weiter" at bounding box center [569, 429] width 119 height 31
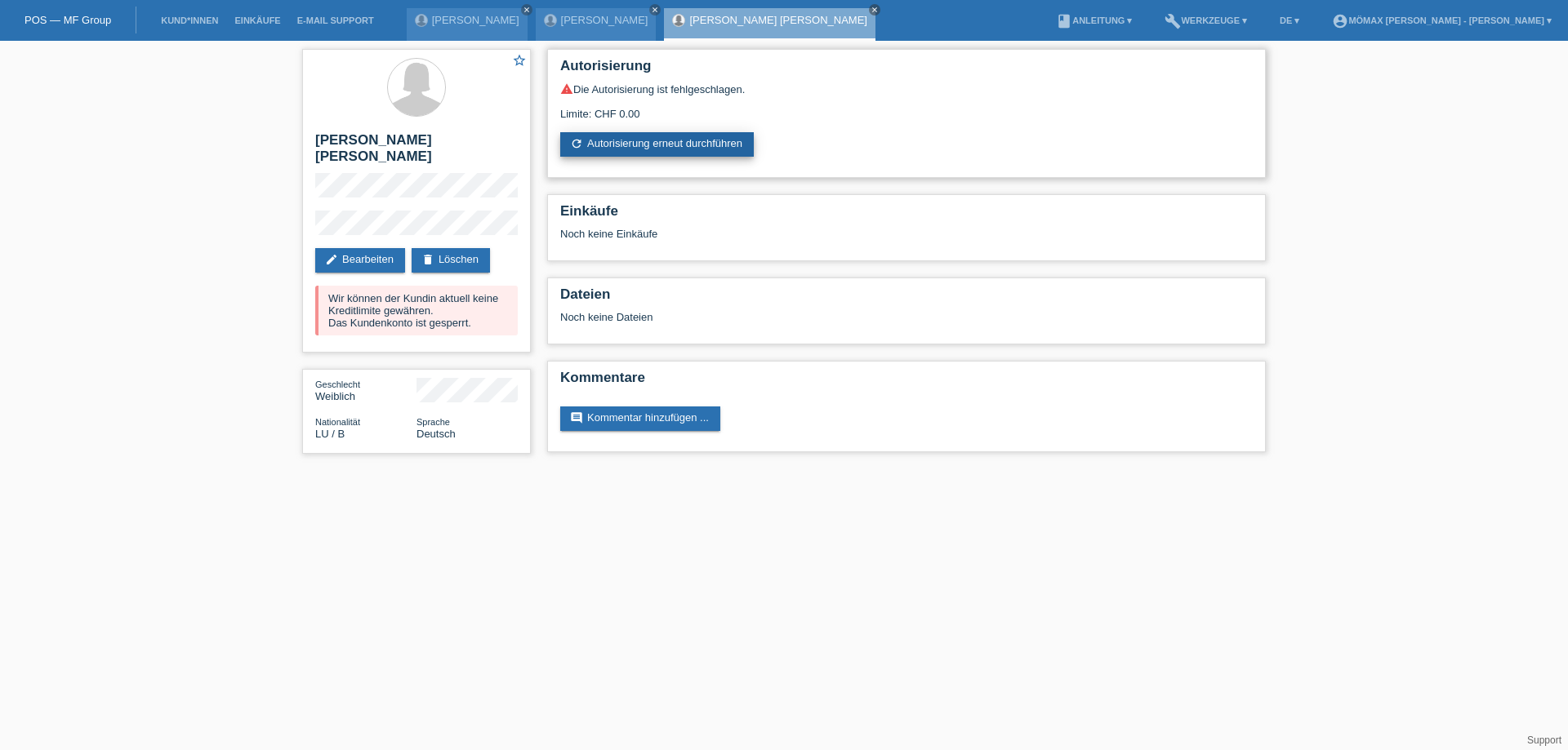
click at [680, 139] on link "refresh Autorisierung erneut durchführen" at bounding box center [657, 145] width 193 height 25
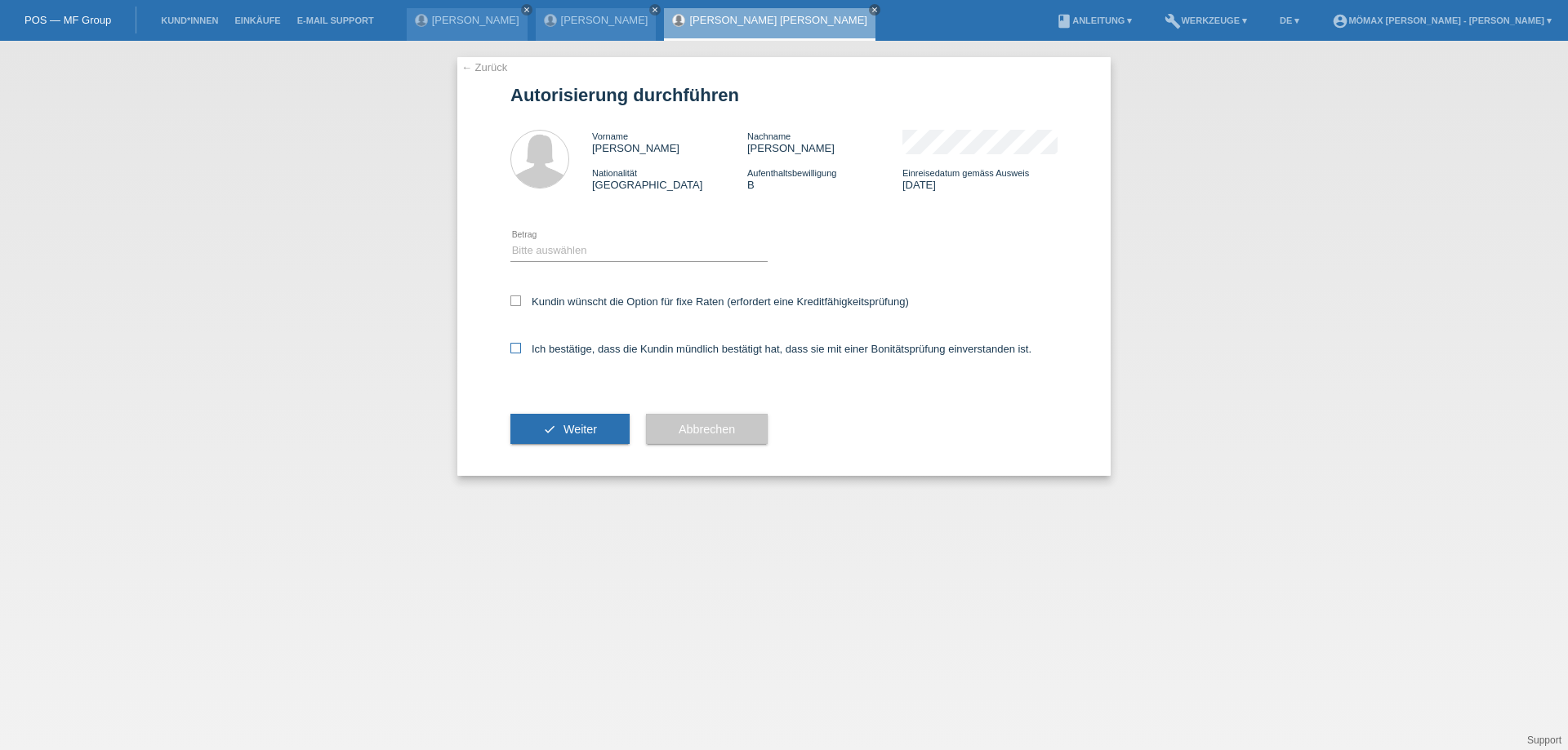
click at [514, 342] on icon at bounding box center [516, 348] width 11 height 11
click at [514, 342] on input "Ich bestätige, dass die Kundin mündlich bestätigt hat, dass sie mit einer Bonit…" at bounding box center [516, 348] width 11 height 11
checkbox input "true"
click at [581, 251] on select "Bitte auswählen CHF 1.00 - CHF 499.00 CHF 500.00 - CHF 1'999.00 CHF 2'000.00 - …" at bounding box center [638, 251] width 257 height 19
select select "2"
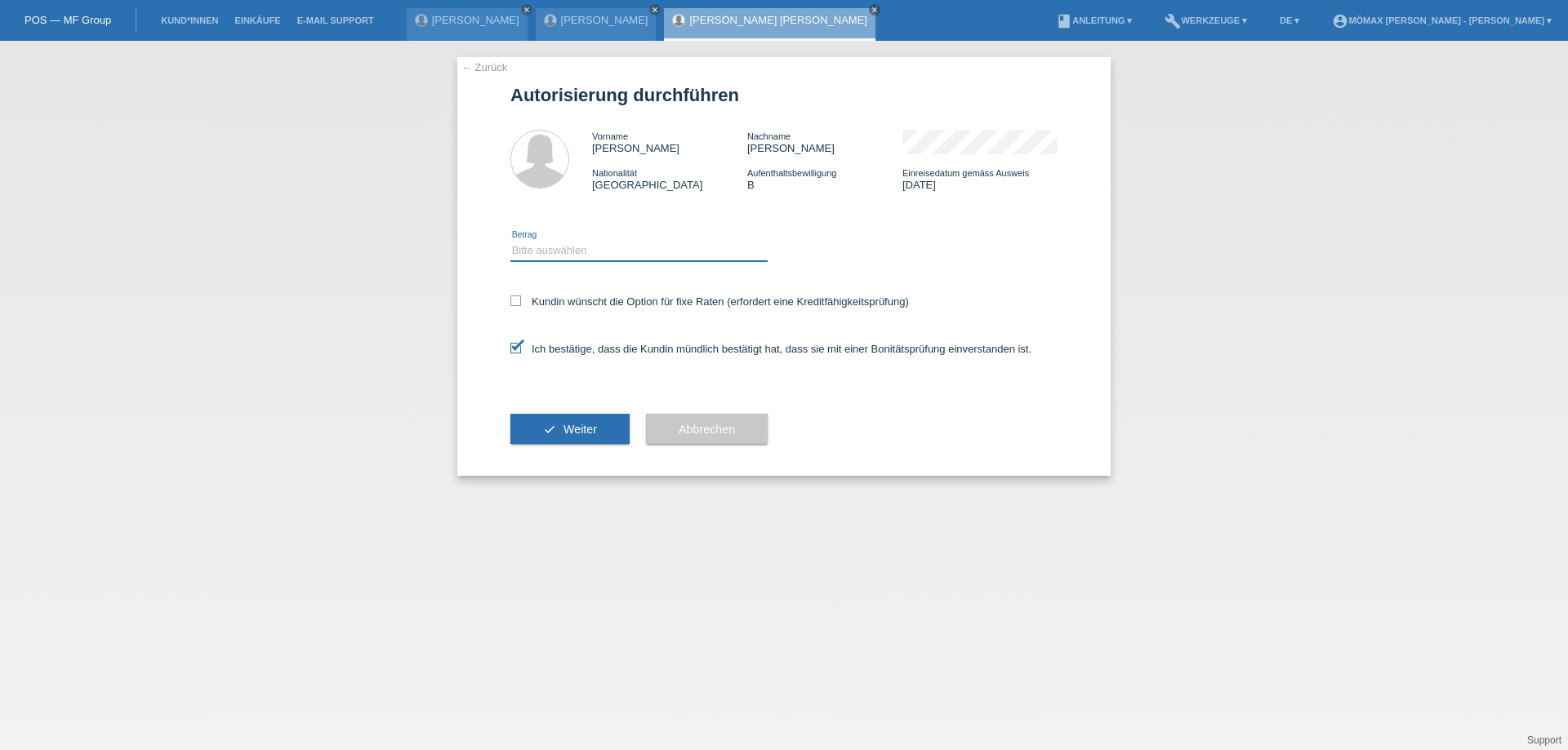
click at [510, 241] on select "Bitte auswählen CHF 1.00 - CHF 499.00 CHF 500.00 - CHF 1'999.00 CHF 2'000.00 - …" at bounding box center [638, 251] width 257 height 19
click at [593, 429] on span "Weiter" at bounding box center [580, 429] width 34 height 13
select select "2"
